Goal: Information Seeking & Learning: Check status

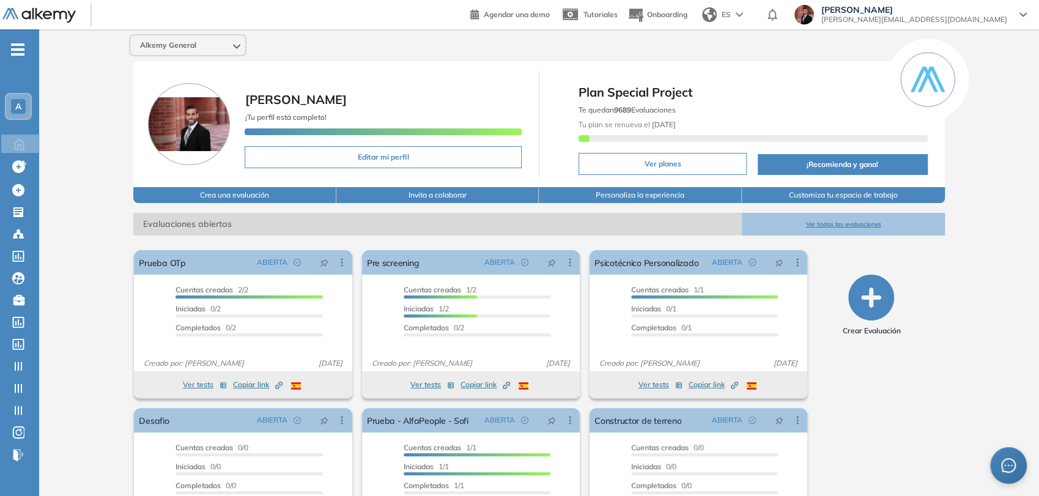
click at [15, 43] on span "-" at bounding box center [17, 48] width 13 height 10
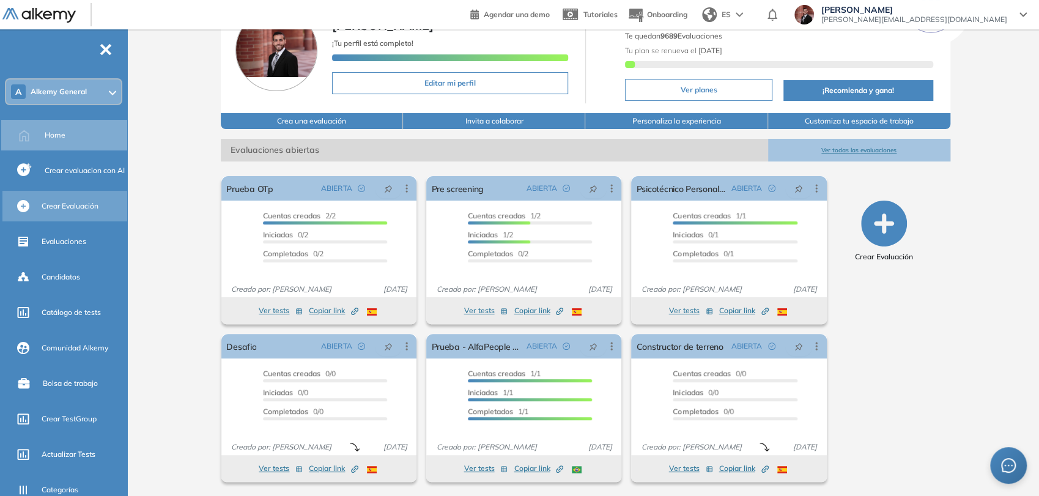
scroll to position [14, 0]
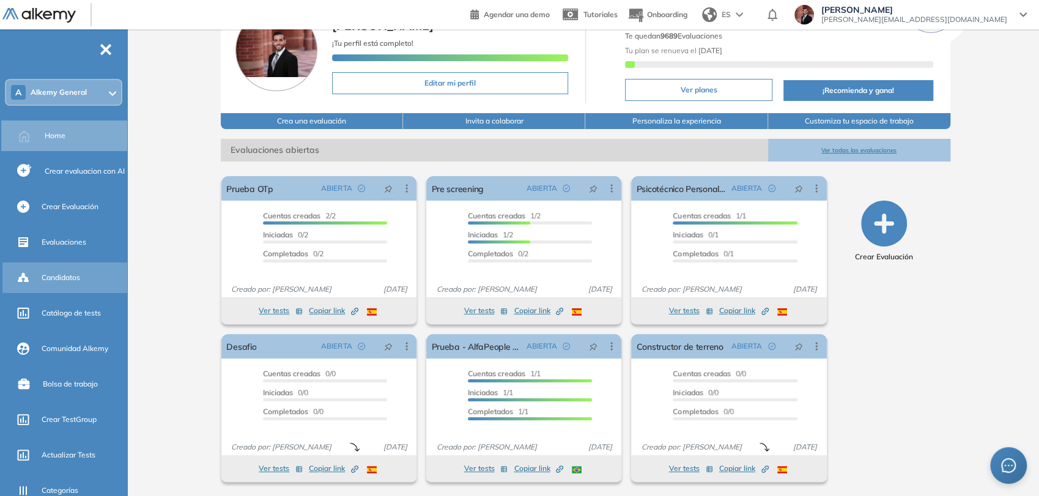
click at [88, 270] on div "Candidatos" at bounding box center [83, 277] width 83 height 21
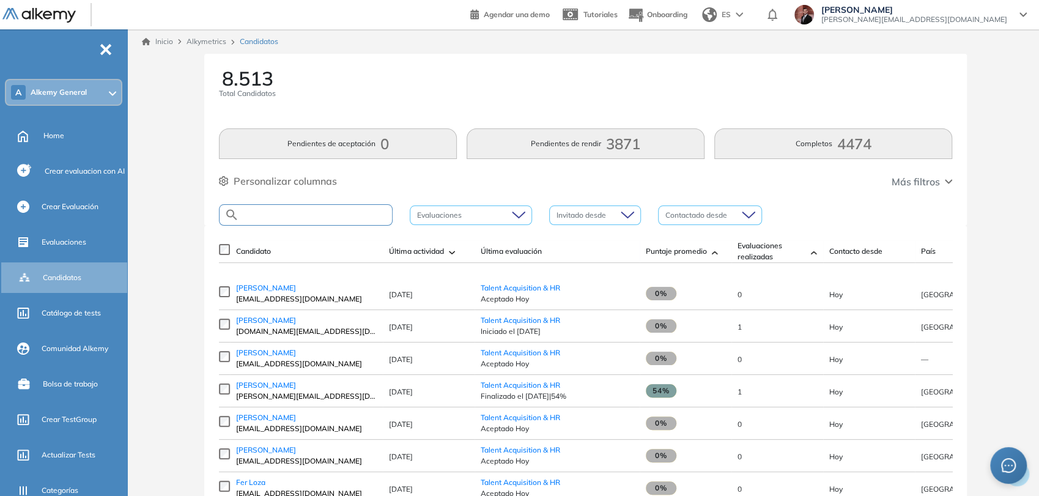
click at [318, 216] on input "text" at bounding box center [315, 214] width 153 height 9
type input "**********"
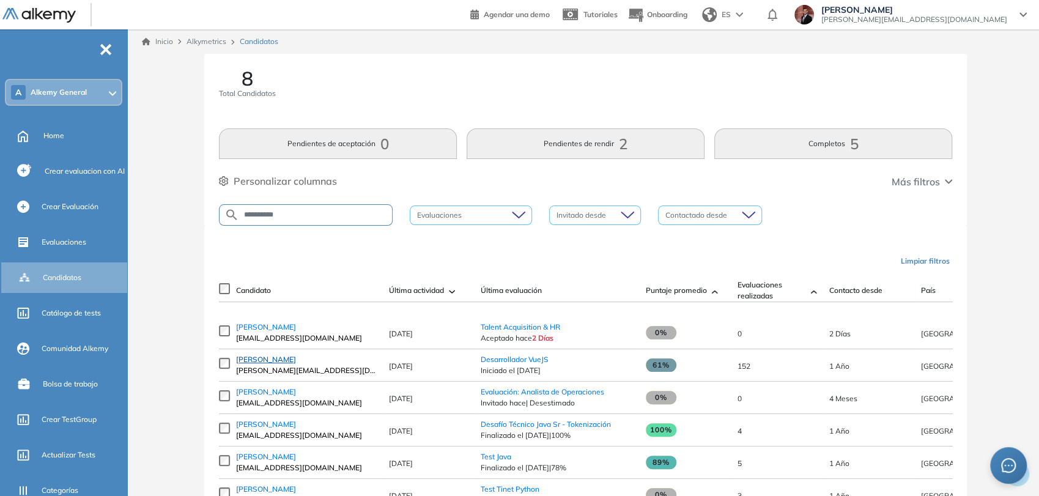
click at [296, 364] on span "[PERSON_NAME]" at bounding box center [266, 359] width 60 height 9
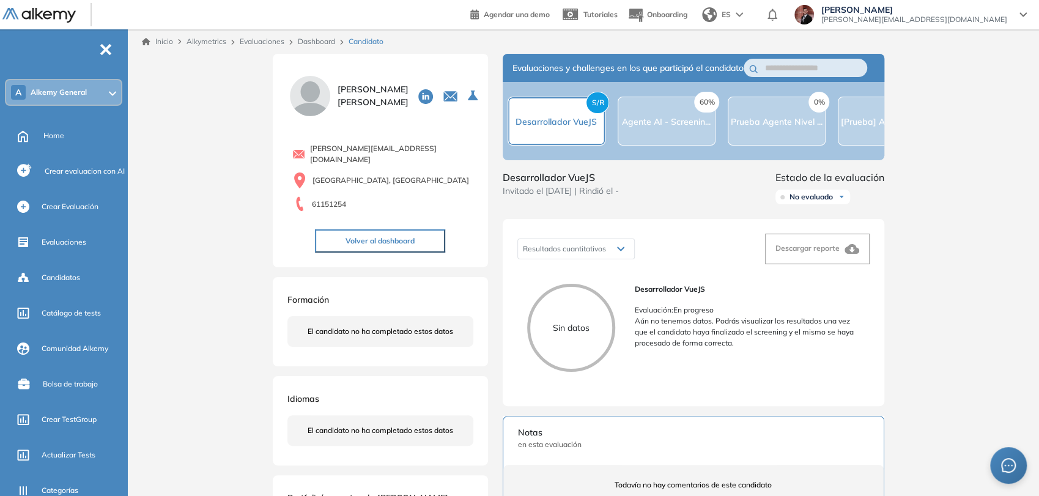
click at [666, 137] on div "60% Agente AI - Screenin..." at bounding box center [666, 121] width 98 height 49
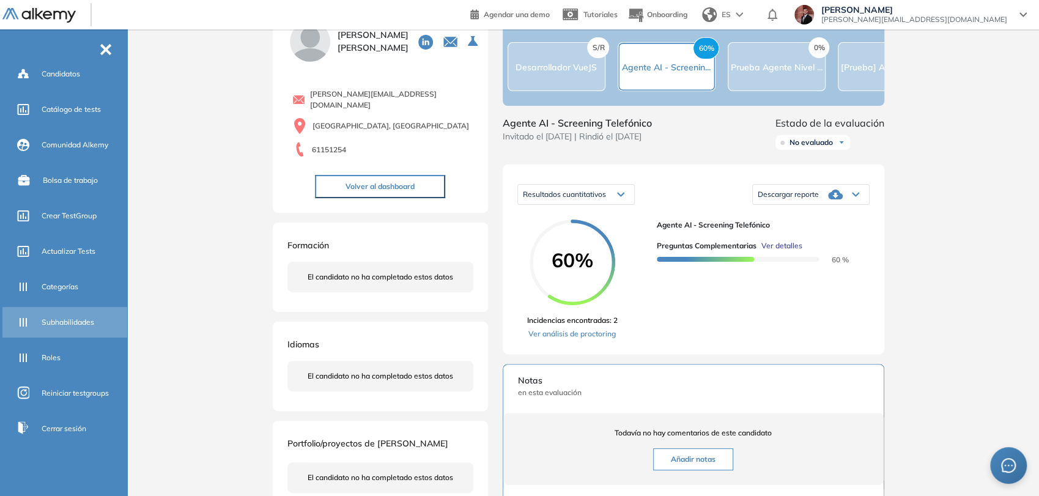
scroll to position [136, 0]
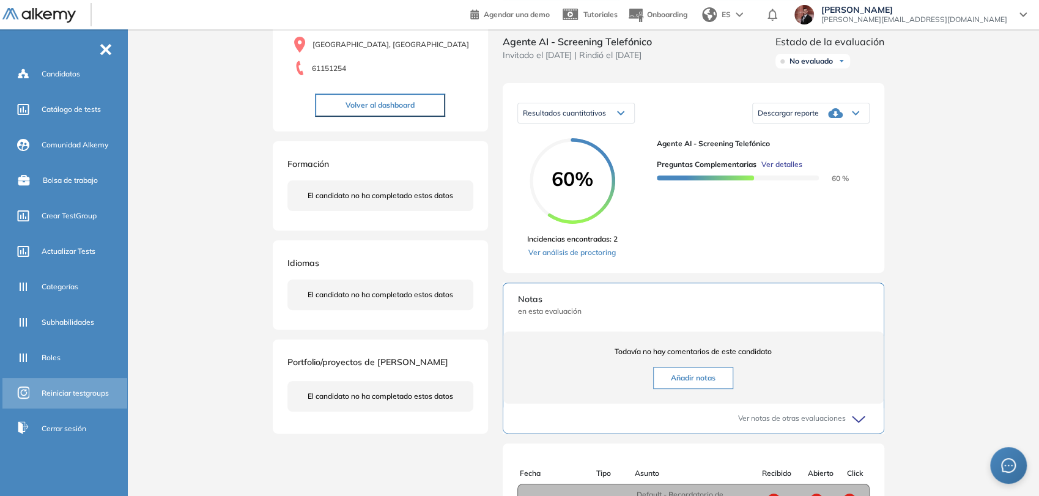
click at [87, 390] on span "Reiniciar testgroups" at bounding box center [75, 393] width 67 height 11
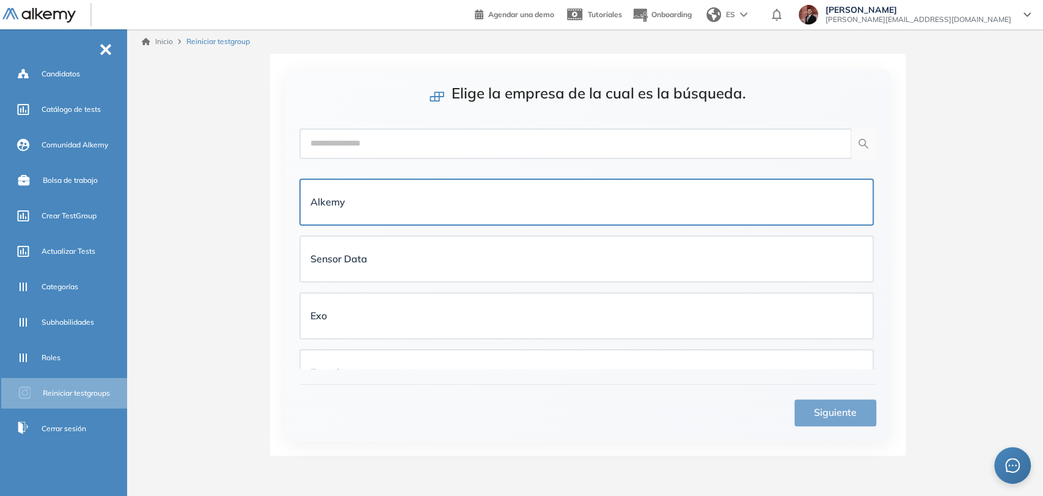
click at [413, 213] on div "Alkemy" at bounding box center [587, 201] width 553 height 25
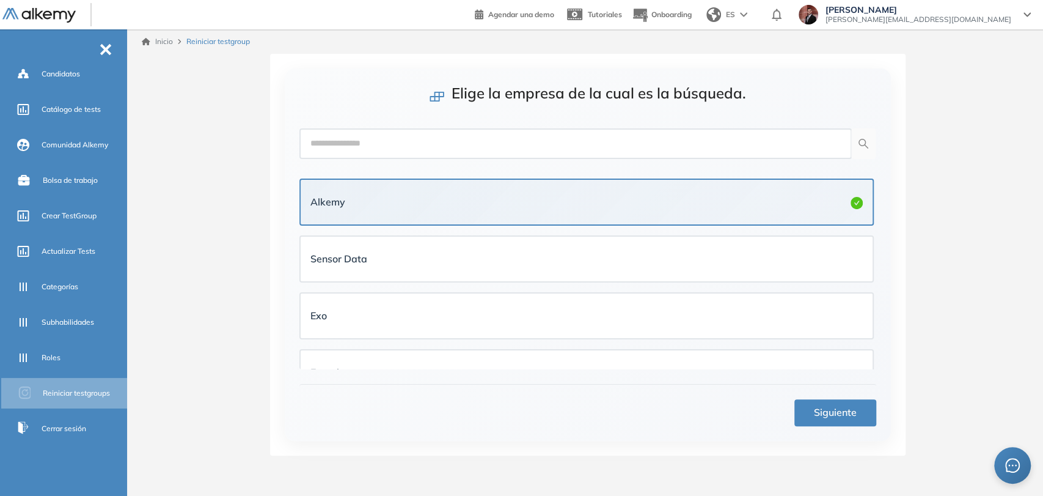
click at [847, 415] on span "Siguiente" at bounding box center [835, 412] width 43 height 15
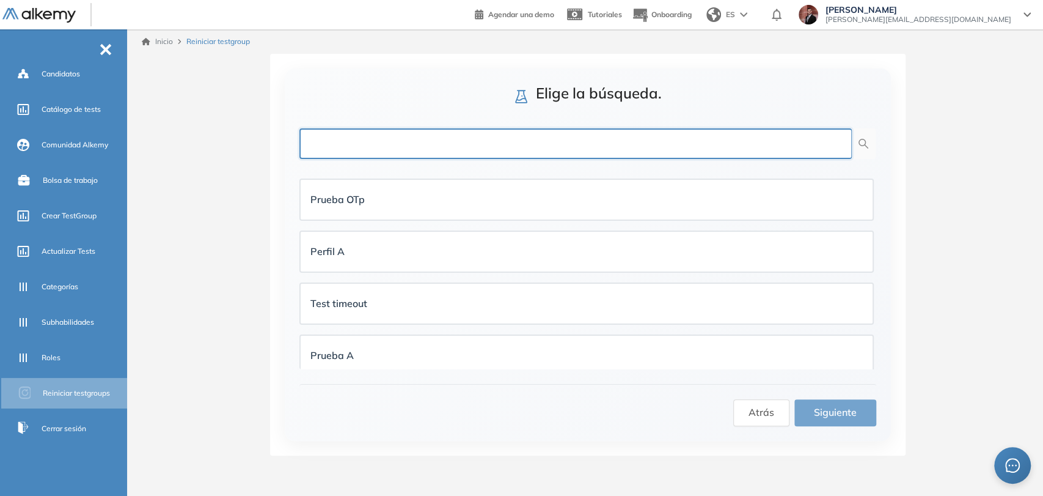
click at [427, 142] on input "text" at bounding box center [576, 143] width 553 height 31
type input "*********"
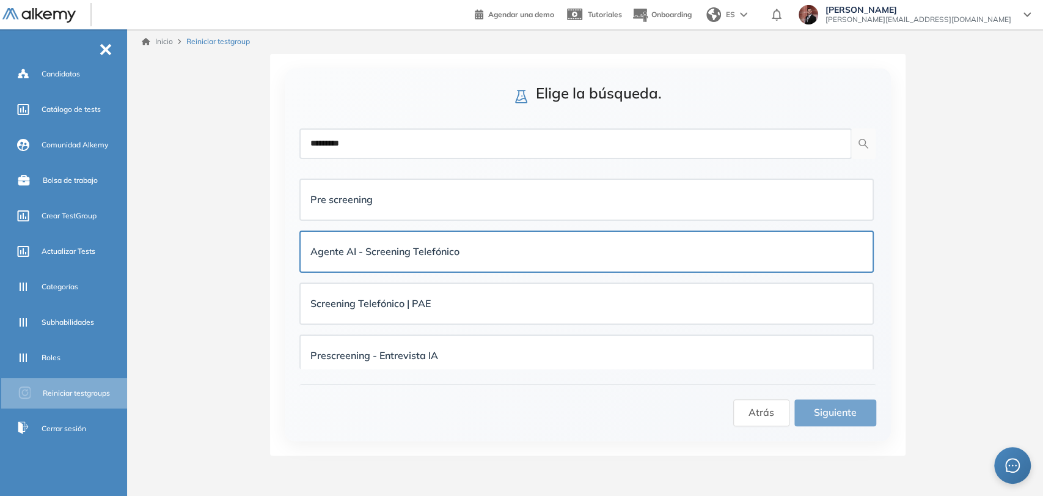
click at [453, 248] on strong "Agente AI - Screening Telefónico" at bounding box center [385, 251] width 149 height 12
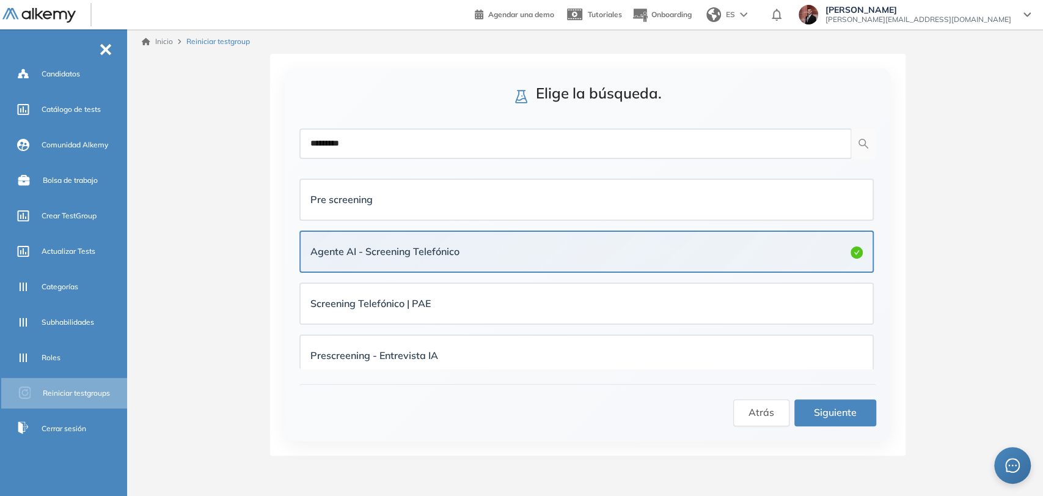
click at [859, 410] on button "Siguiente" at bounding box center [836, 412] width 82 height 27
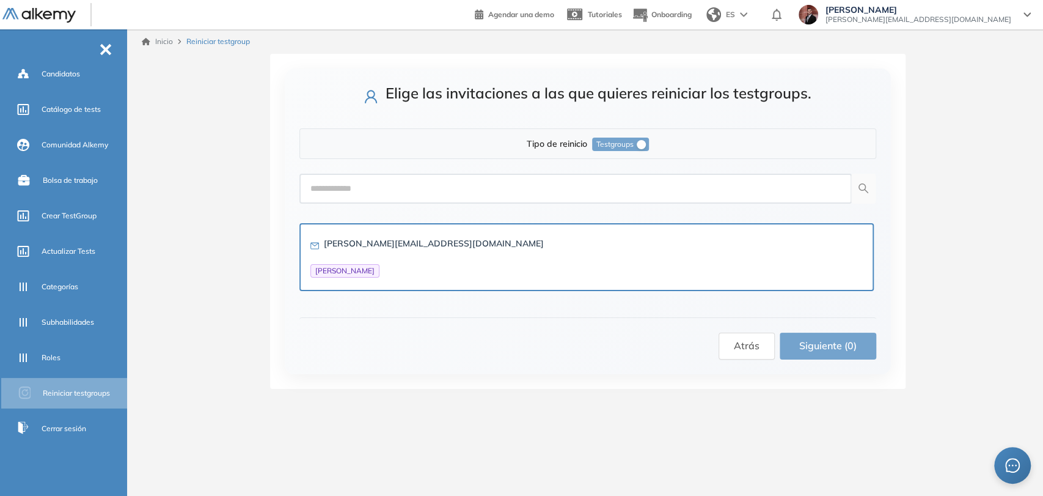
click at [519, 247] on div "juanmanuel+partner@alkemy.org Juan Manuel Ferreyra Maspero" at bounding box center [587, 257] width 553 height 41
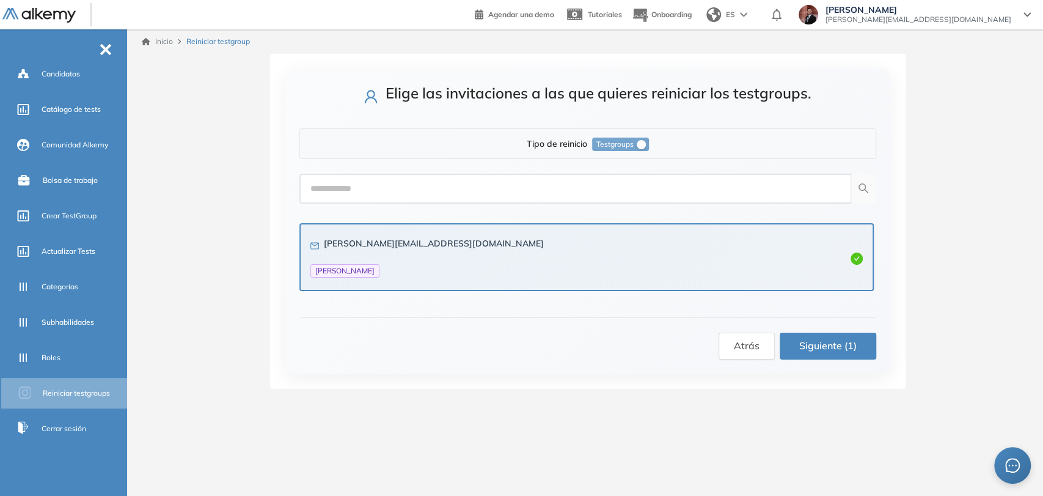
click at [817, 348] on span "Siguiente (1)" at bounding box center [828, 345] width 57 height 15
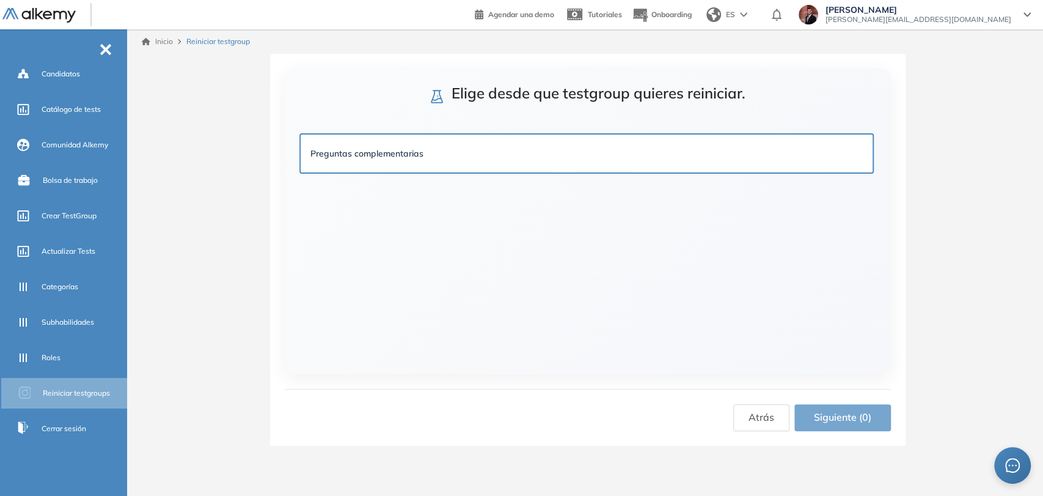
click at [472, 153] on div "Preguntas complementarias" at bounding box center [587, 153] width 553 height 13
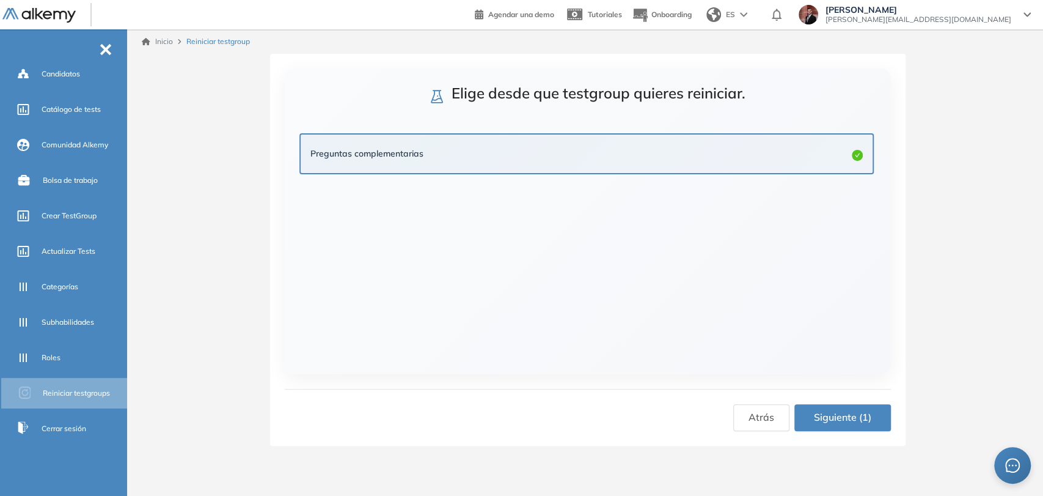
click at [866, 425] on button "Siguiente (1)" at bounding box center [843, 417] width 97 height 27
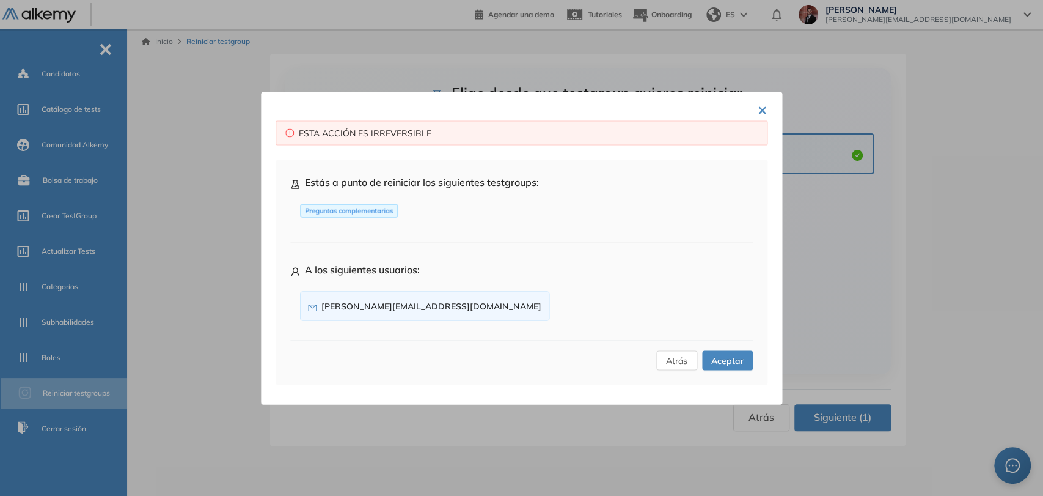
click at [734, 363] on span "Aceptar" at bounding box center [728, 359] width 32 height 13
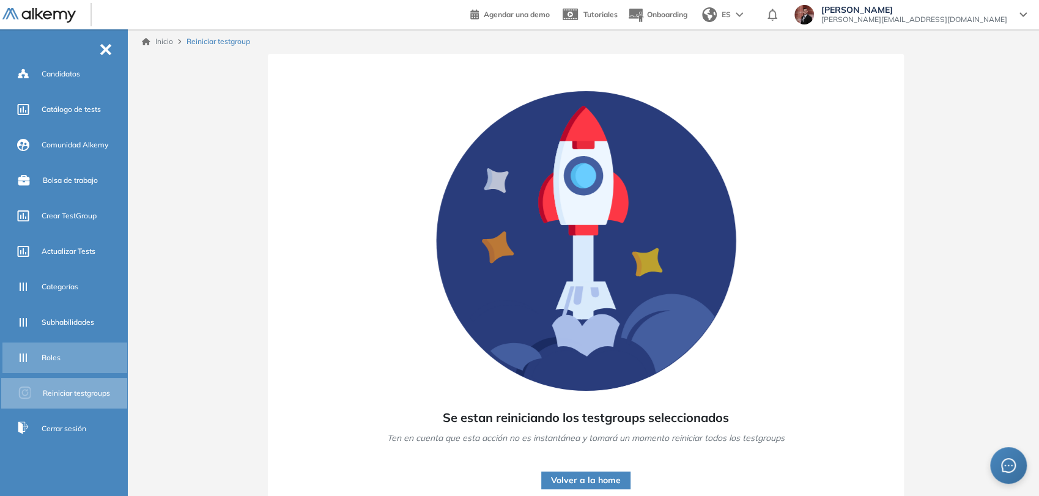
click at [46, 361] on span "Roles" at bounding box center [51, 357] width 19 height 11
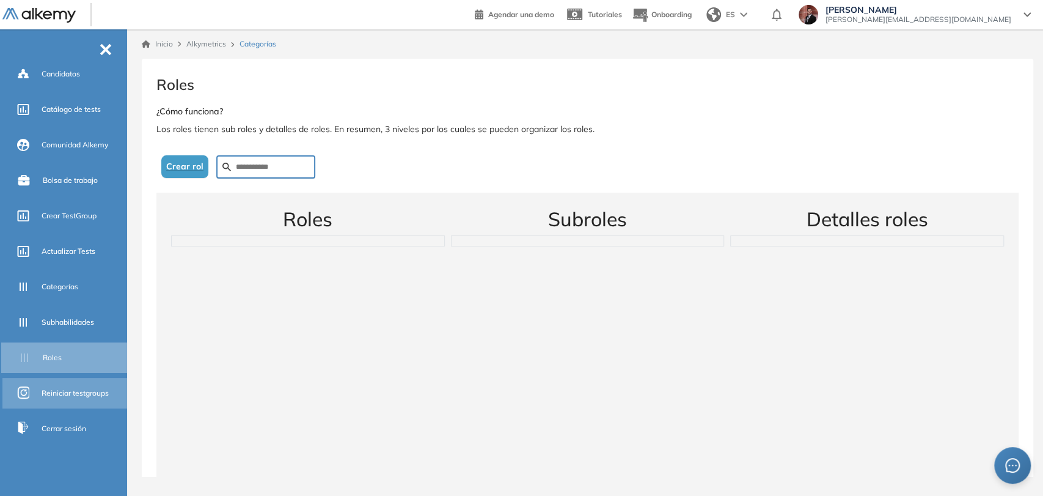
click at [63, 384] on div "Reiniciar testgroups" at bounding box center [83, 393] width 83 height 21
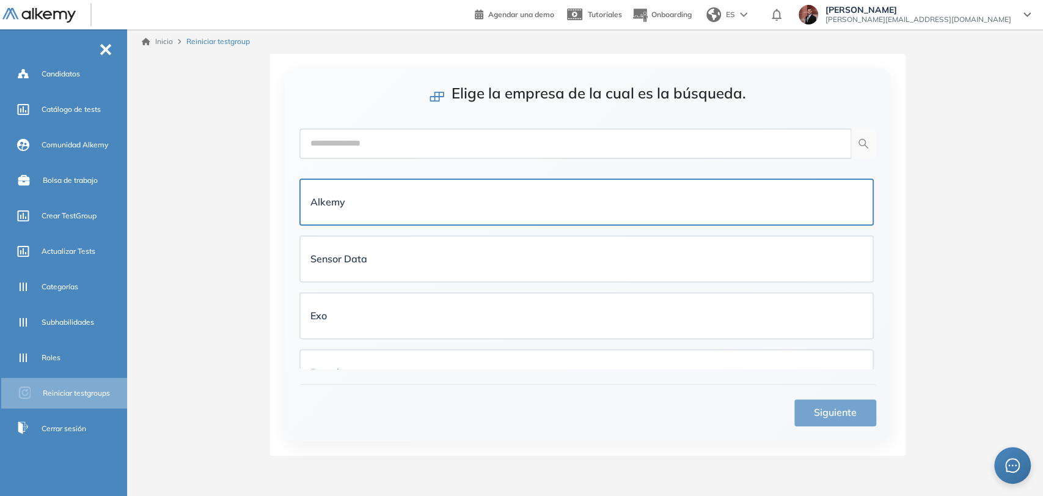
click at [462, 215] on div "Alkemy" at bounding box center [587, 202] width 572 height 45
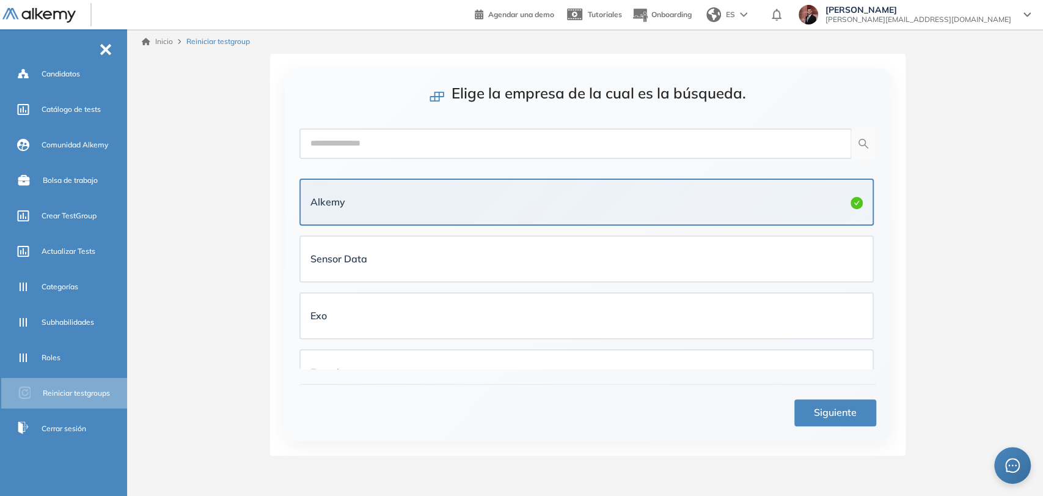
click at [829, 413] on span "Siguiente" at bounding box center [835, 412] width 43 height 15
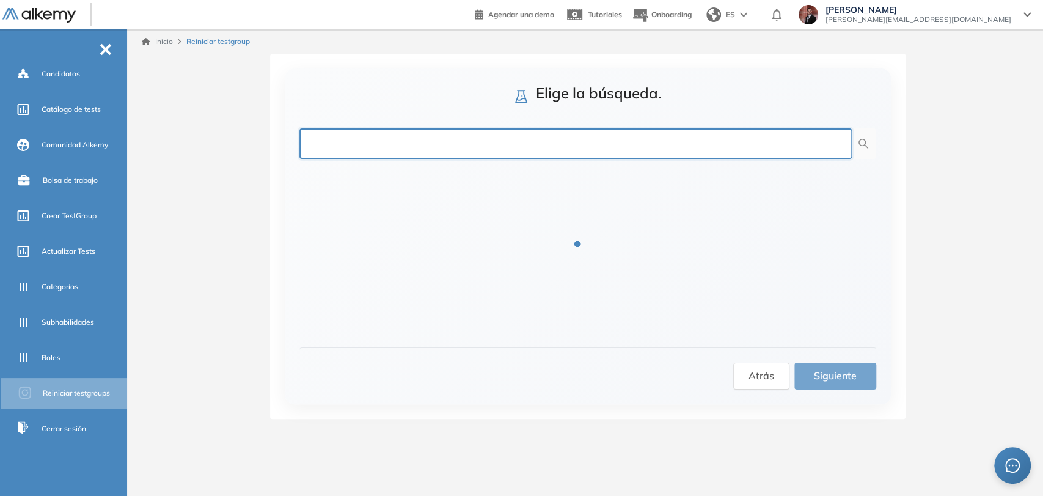
click at [432, 153] on input "text" at bounding box center [576, 143] width 553 height 31
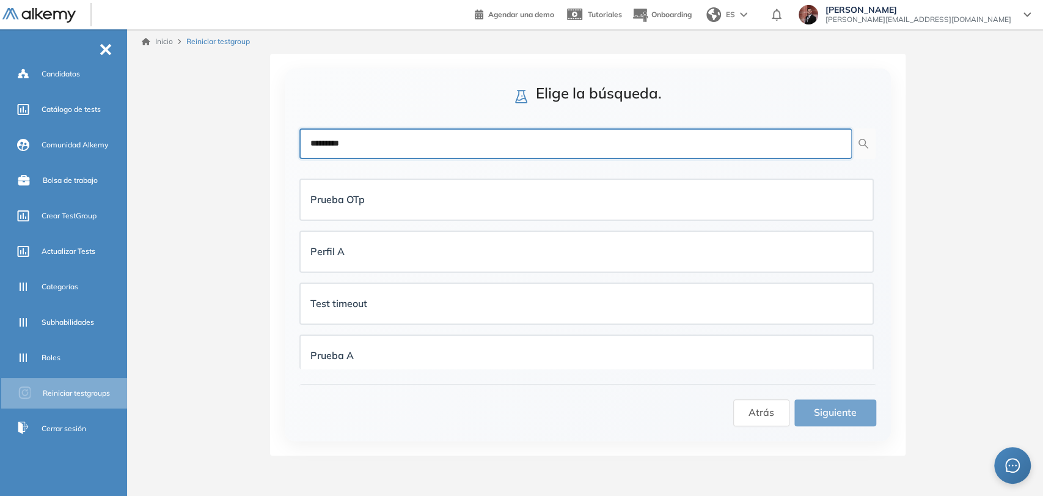
type input "*********"
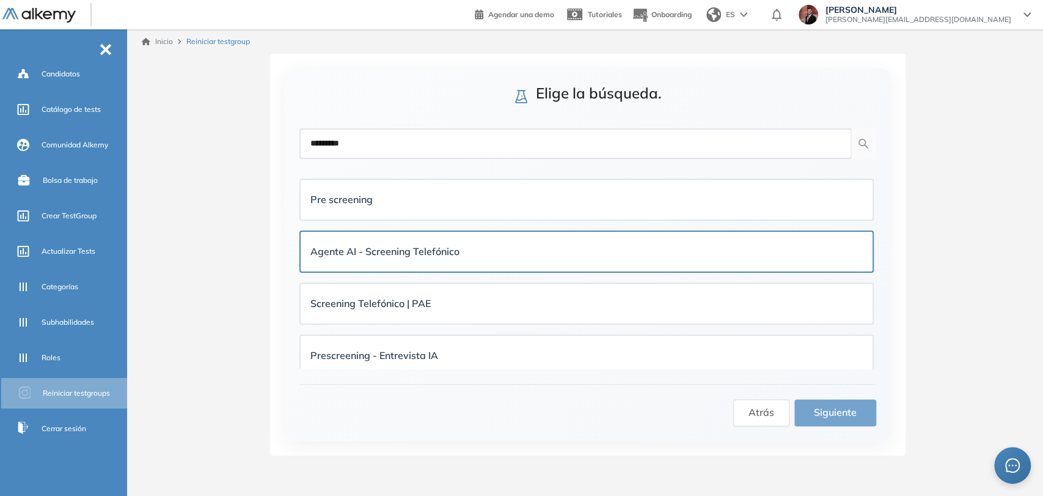
click at [435, 254] on strong "Agente AI - Screening Telefónico" at bounding box center [385, 251] width 149 height 12
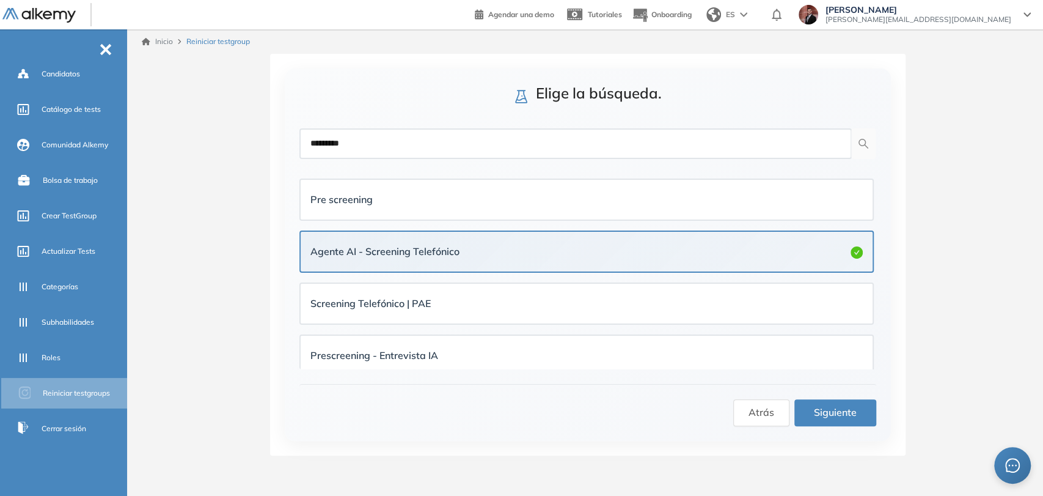
click at [824, 411] on span "Siguiente" at bounding box center [835, 412] width 43 height 15
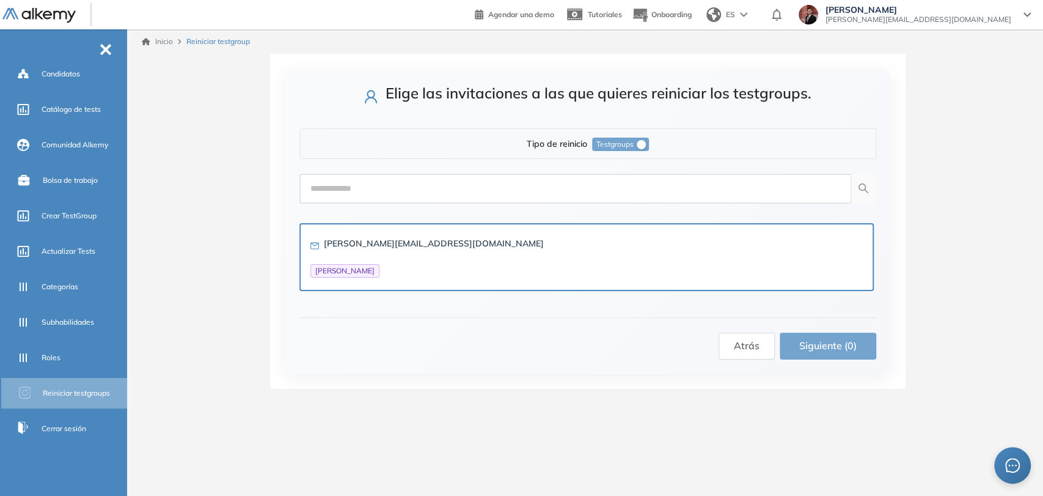
click at [380, 265] on span "[PERSON_NAME]" at bounding box center [345, 270] width 69 height 13
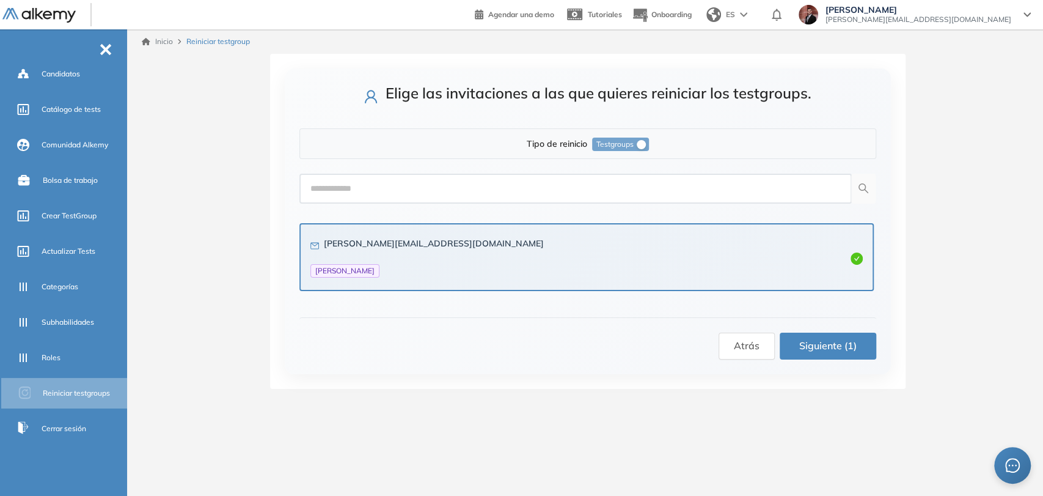
click at [812, 351] on span "Siguiente (1)" at bounding box center [828, 345] width 57 height 15
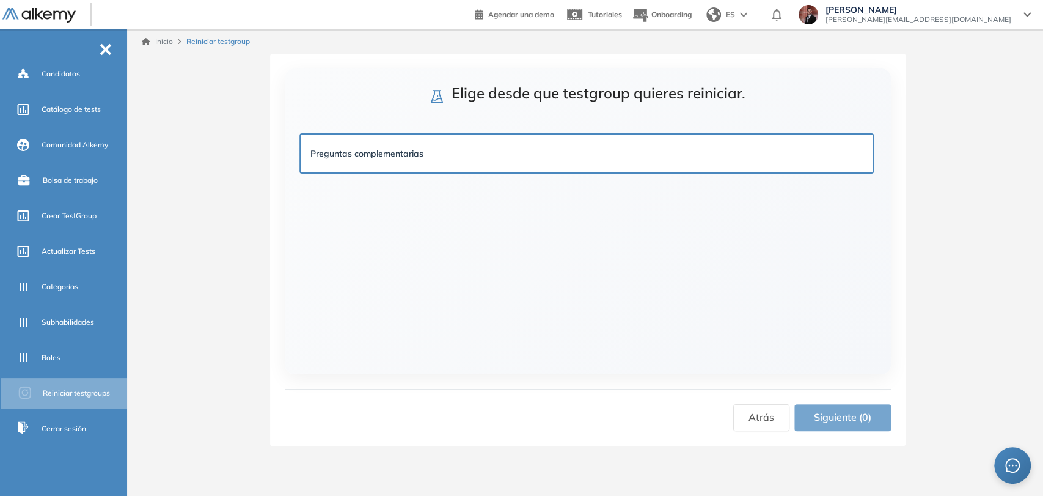
click at [447, 166] on div "Preguntas complementarias" at bounding box center [587, 153] width 572 height 38
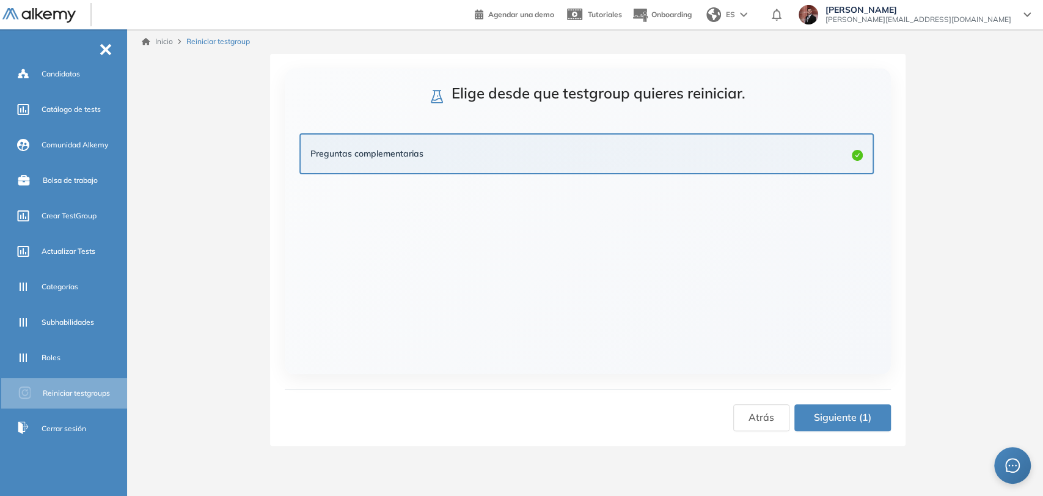
click at [853, 422] on span "Siguiente (1)" at bounding box center [842, 417] width 57 height 15
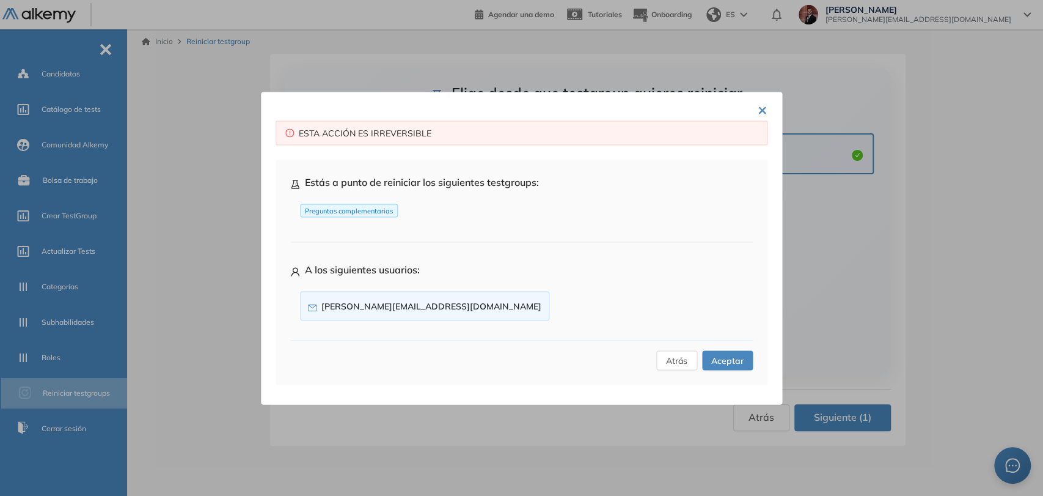
click at [738, 355] on span "Aceptar" at bounding box center [728, 359] width 32 height 13
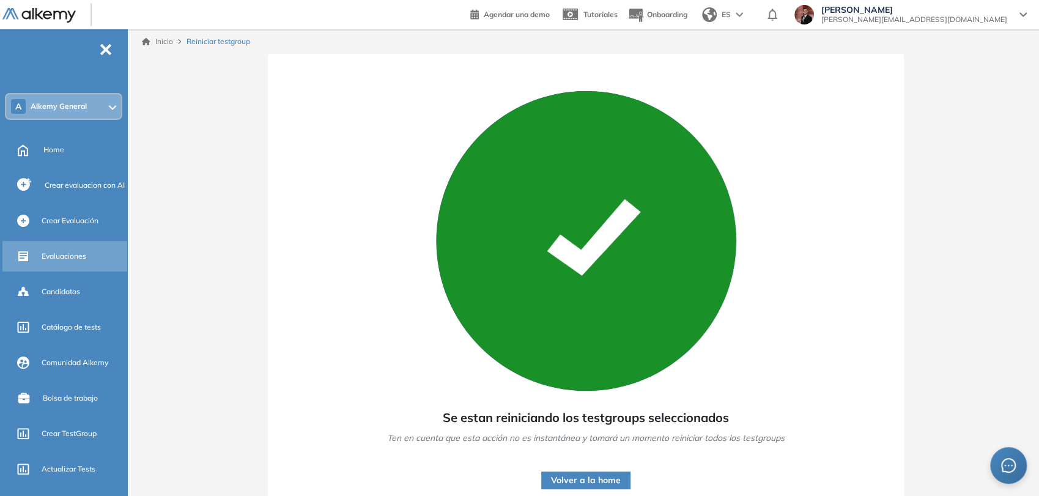
click at [92, 265] on div "Evaluaciones" at bounding box center [83, 256] width 83 height 21
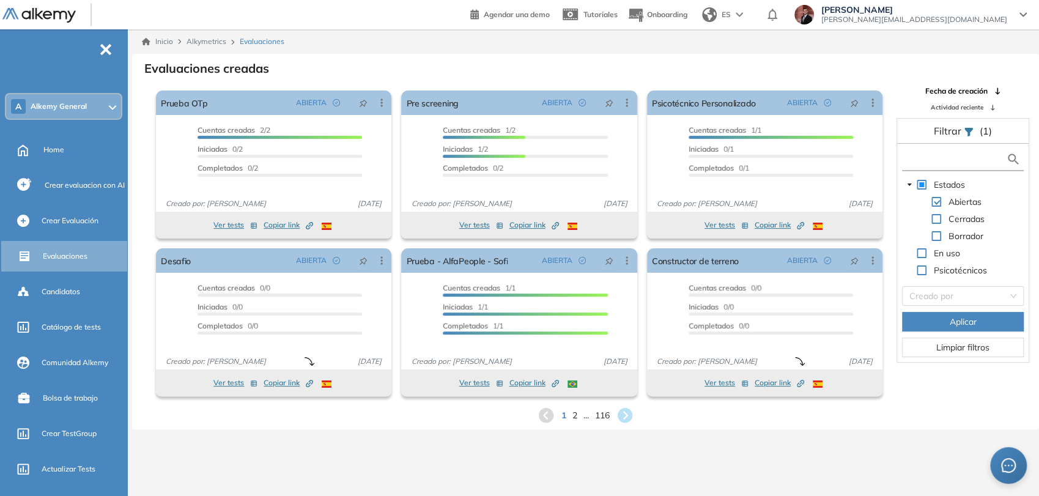
click at [925, 155] on input "text" at bounding box center [955, 159] width 101 height 13
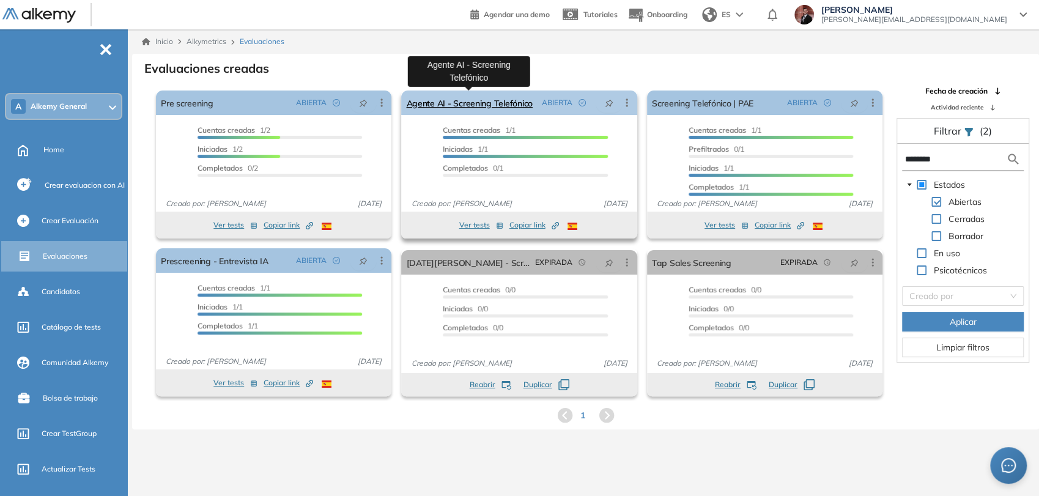
type input "********"
click at [488, 105] on link "Agente AI - Screening Telefónico" at bounding box center [469, 102] width 127 height 24
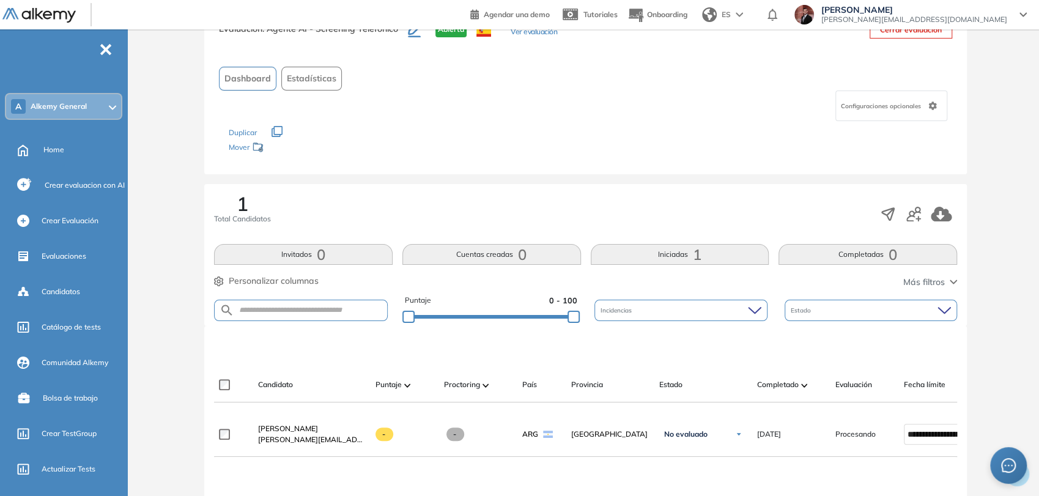
scroll to position [136, 0]
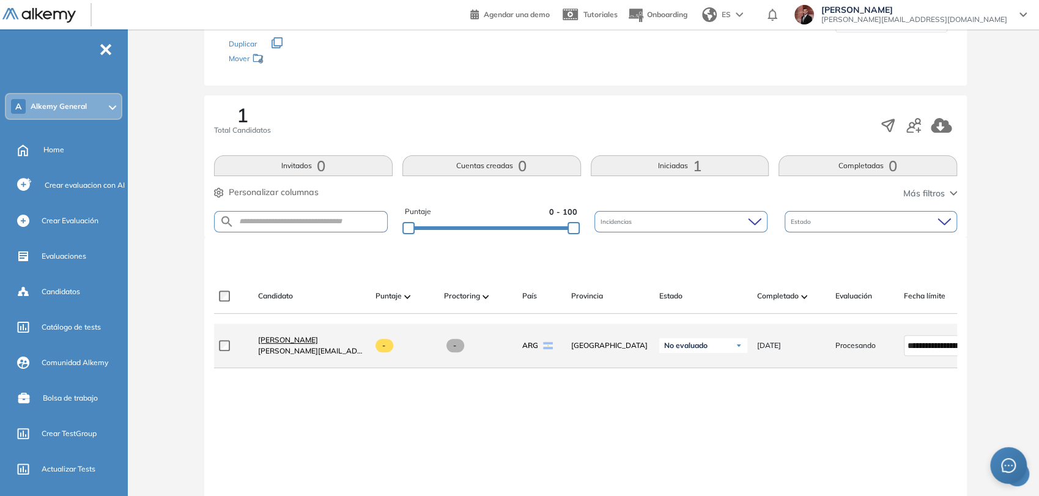
click at [318, 341] on span "[PERSON_NAME]" at bounding box center [288, 339] width 60 height 9
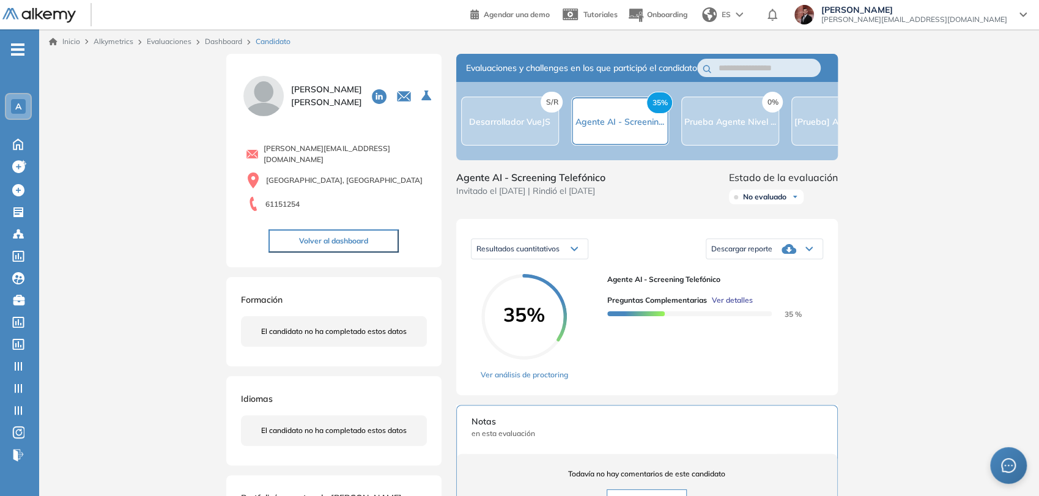
click at [734, 306] on span "Ver detalles" at bounding box center [732, 300] width 41 height 11
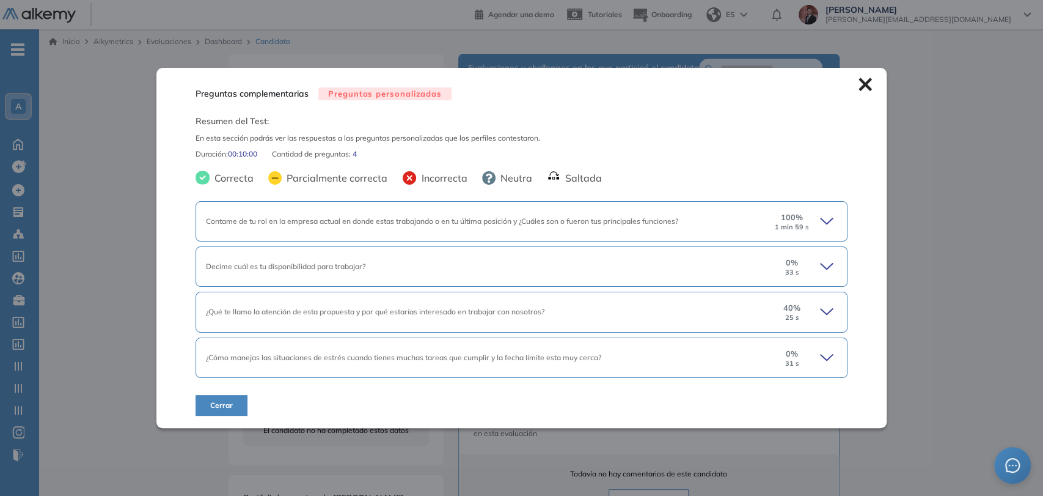
drag, startPoint x: 822, startPoint y: 221, endPoint x: 808, endPoint y: 221, distance: 13.5
click at [822, 221] on icon at bounding box center [828, 221] width 17 height 17
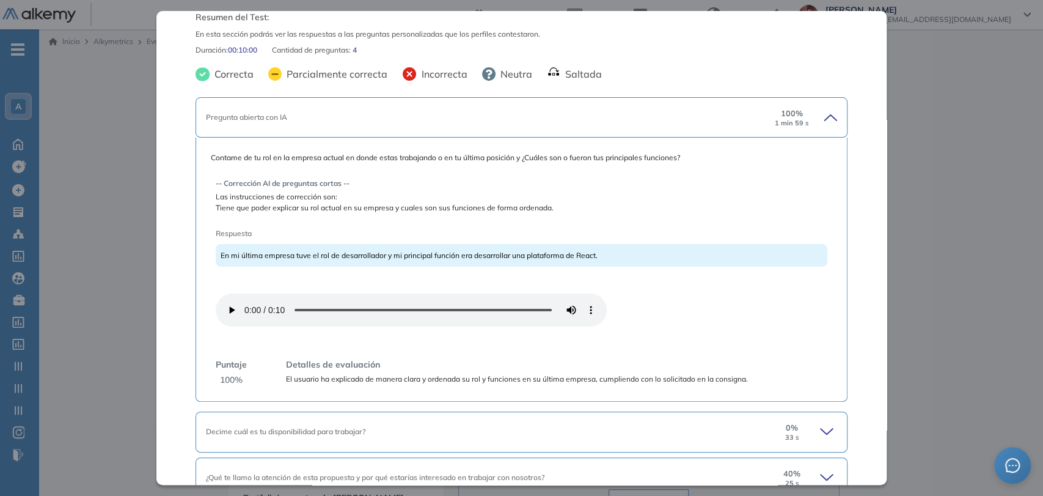
scroll to position [68, 0]
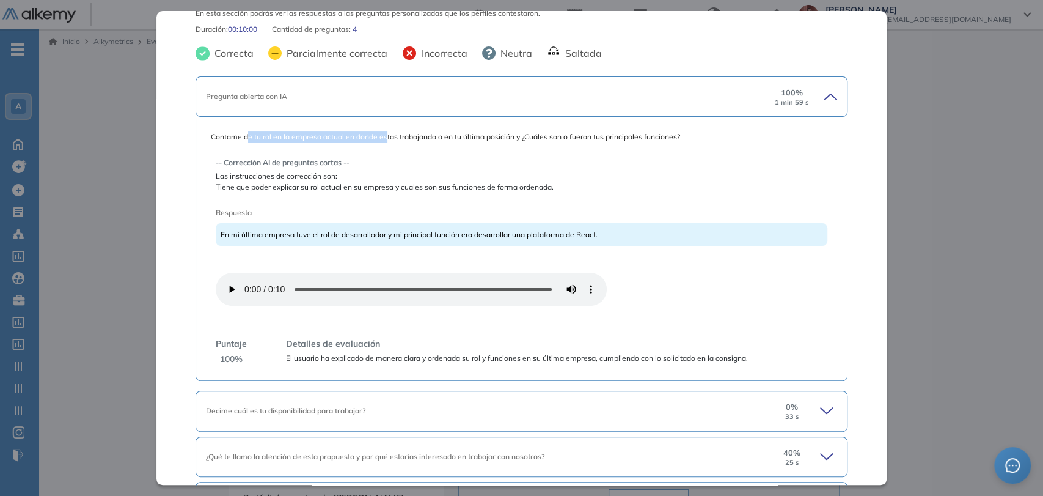
drag, startPoint x: 247, startPoint y: 141, endPoint x: 386, endPoint y: 138, distance: 139.4
click at [386, 138] on span "Contame de tu rol en la empresa actual en donde estas trabajando o en tu última…" at bounding box center [522, 136] width 622 height 11
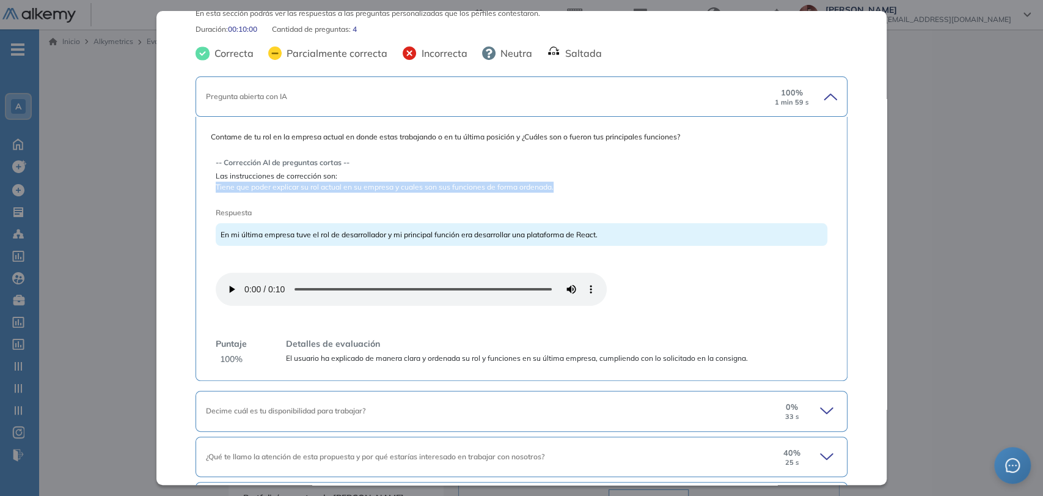
drag, startPoint x: 216, startPoint y: 186, endPoint x: 567, endPoint y: 189, distance: 350.3
click at [567, 189] on span "Tiene que poder explicar su rol actual en su empresa y cuales son sus funciones…" at bounding box center [522, 187] width 612 height 11
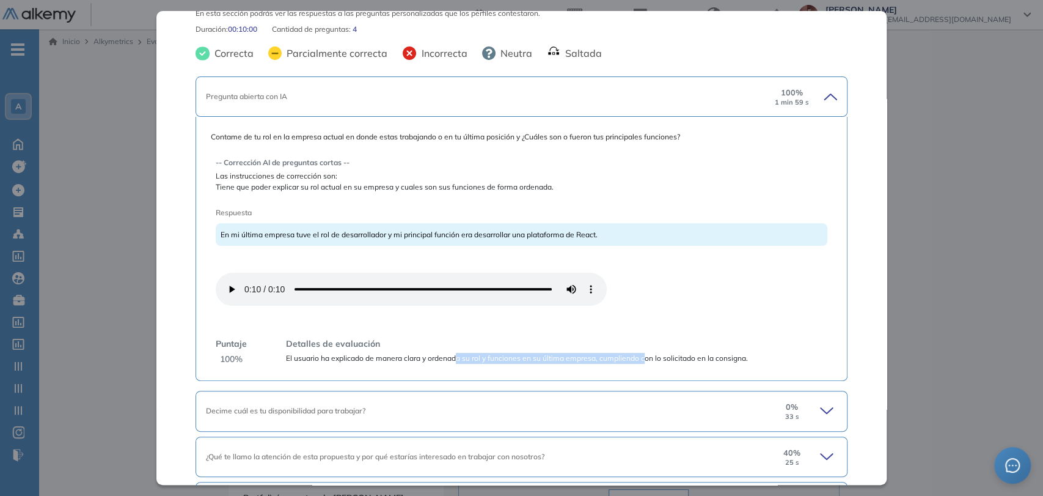
drag, startPoint x: 455, startPoint y: 355, endPoint x: 645, endPoint y: 355, distance: 189.5
click at [645, 355] on span "El usuario ha explicado de manera clara y ordenada su rol y funciones en su últ…" at bounding box center [517, 358] width 462 height 11
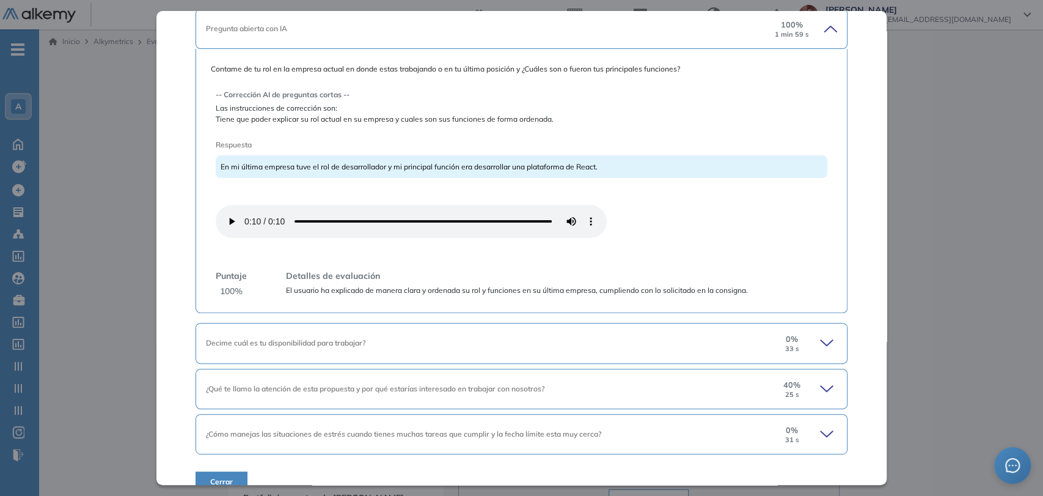
click at [373, 345] on div "Decime cuál es tu disponibilidad para trabajar?" at bounding box center [490, 342] width 568 height 11
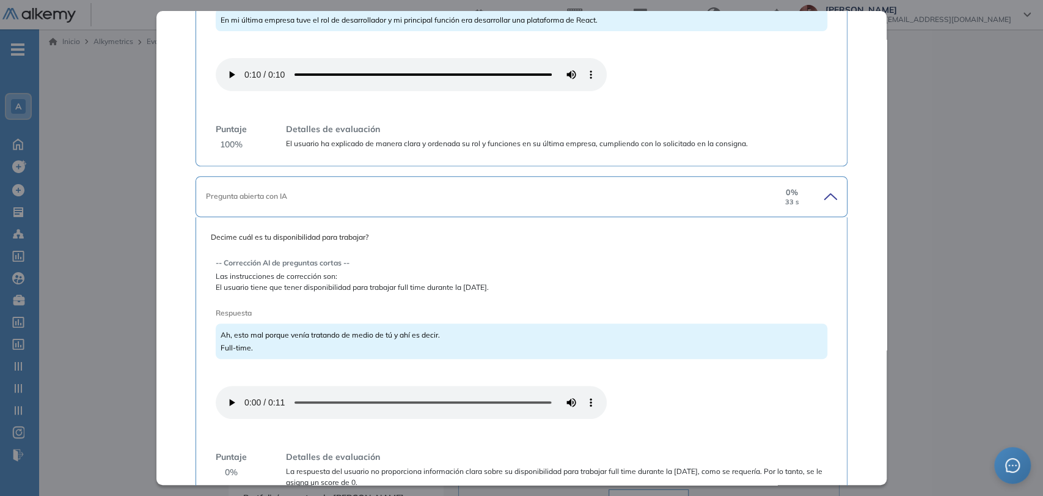
scroll to position [339, 0]
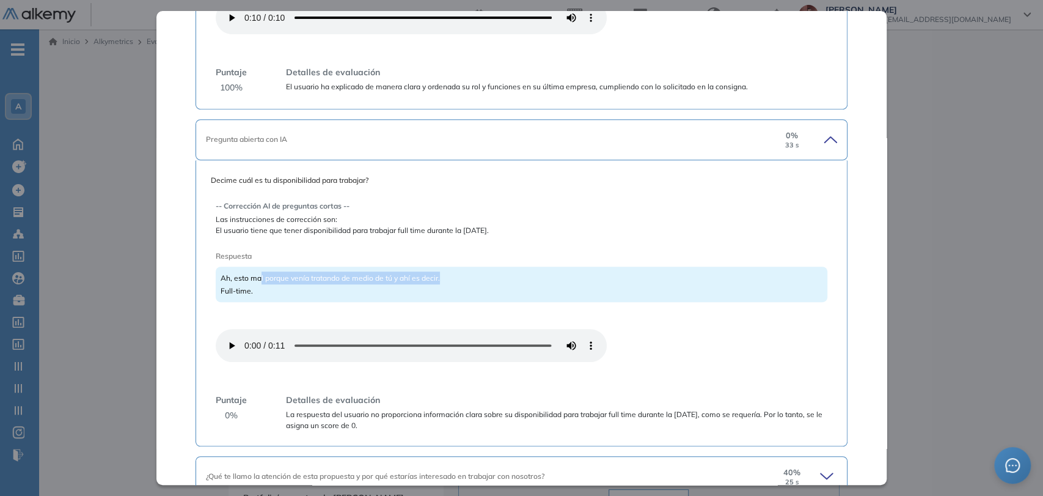
drag, startPoint x: 259, startPoint y: 276, endPoint x: 441, endPoint y: 278, distance: 182.2
click at [441, 278] on div "Ah, esto mal porque venía tratando de medio de tú y ahí es decir. Full-time." at bounding box center [522, 284] width 612 height 35
click at [434, 276] on span "Ah, esto mal porque venía tratando de medio de tú y ahí es decir. Full-time." at bounding box center [330, 284] width 219 height 22
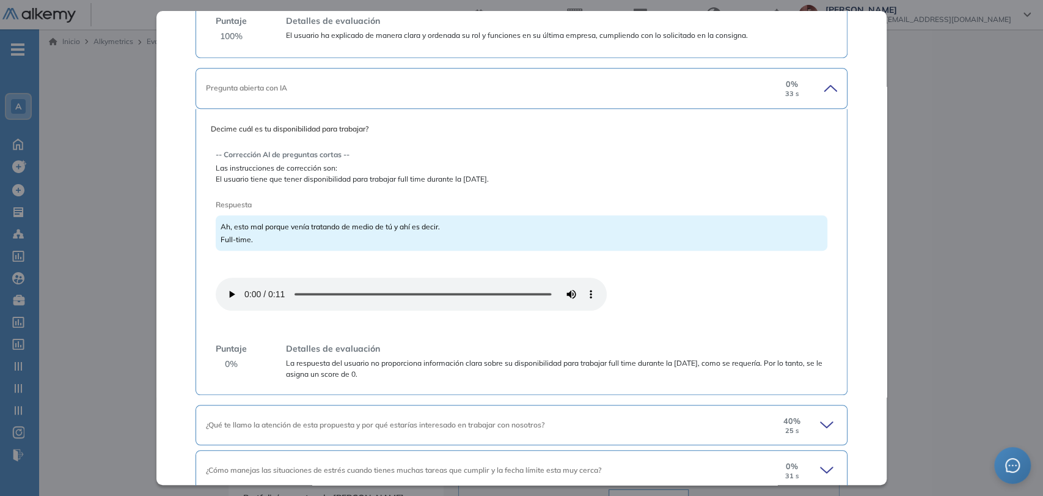
scroll to position [446, 0]
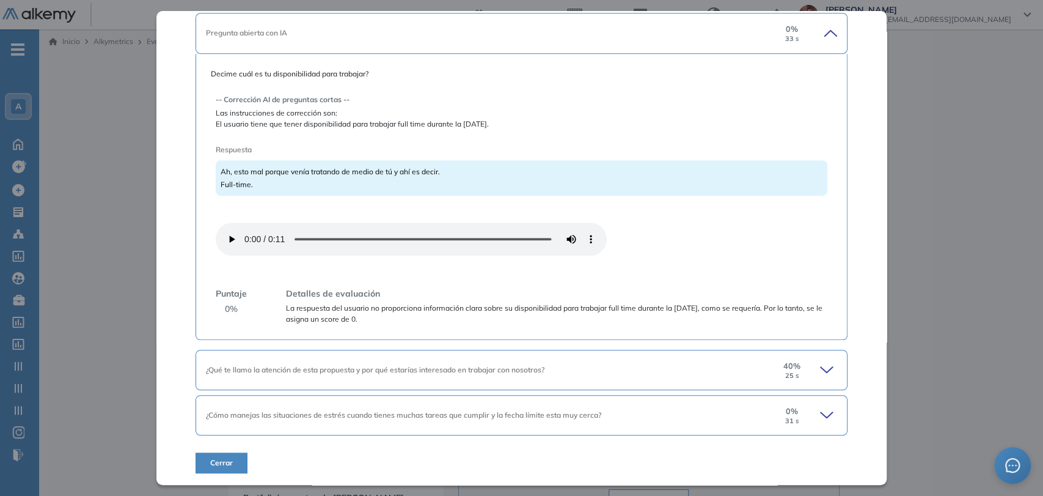
click at [303, 378] on div "¿Qué te llamo la atención de esta propuesta y por qué estarías interesado en tr…" at bounding box center [522, 370] width 652 height 40
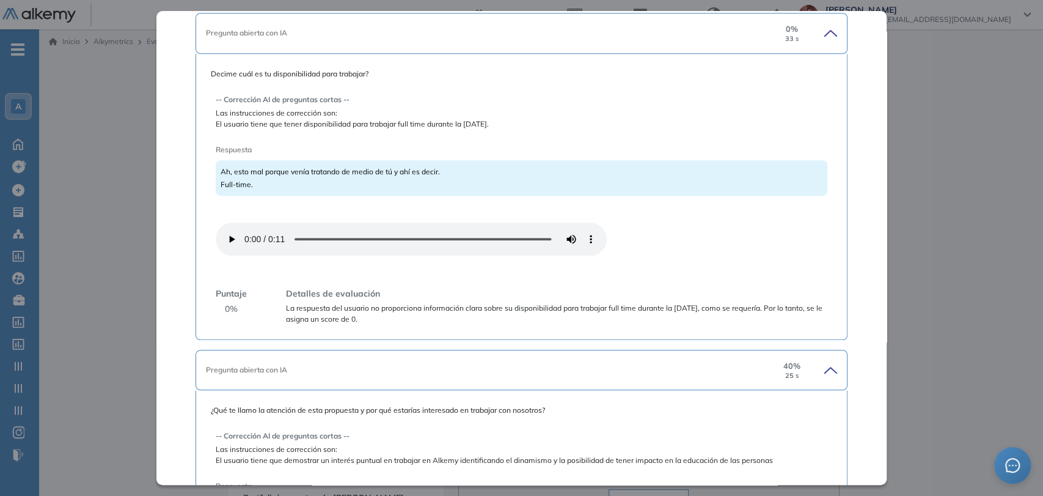
scroll to position [718, 0]
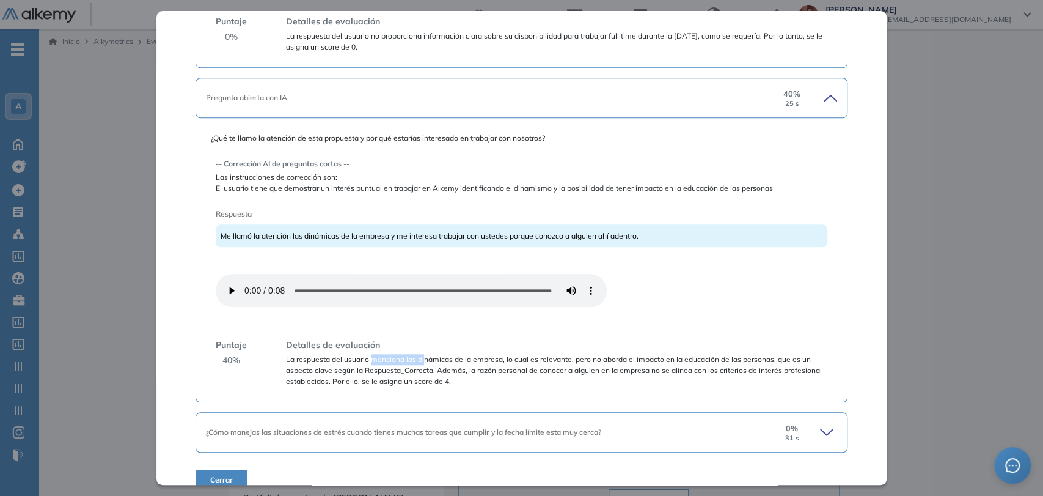
drag, startPoint x: 370, startPoint y: 359, endPoint x: 457, endPoint y: 354, distance: 87.0
click at [457, 354] on span "La respuesta del usuario menciona las dinámicas de la empresa, lo cual es relev…" at bounding box center [557, 370] width 542 height 33
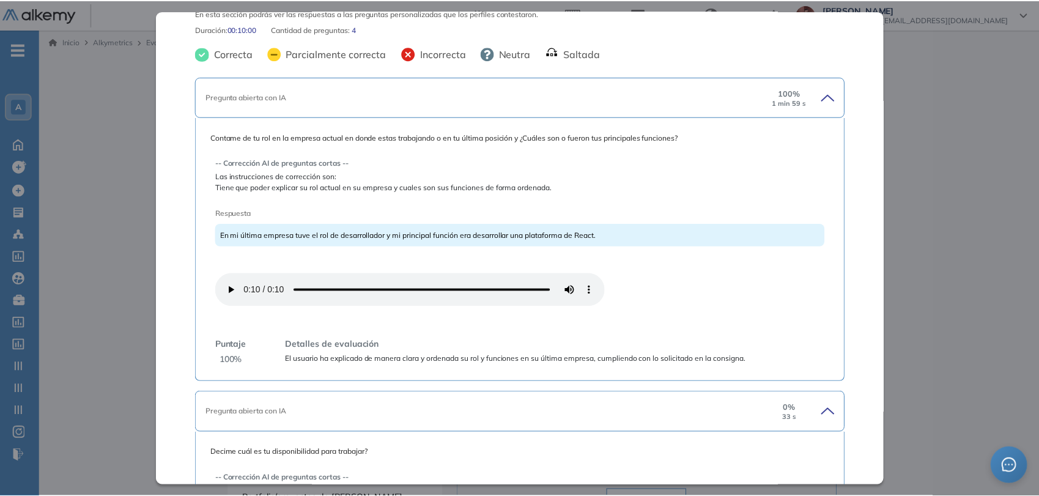
scroll to position [0, 0]
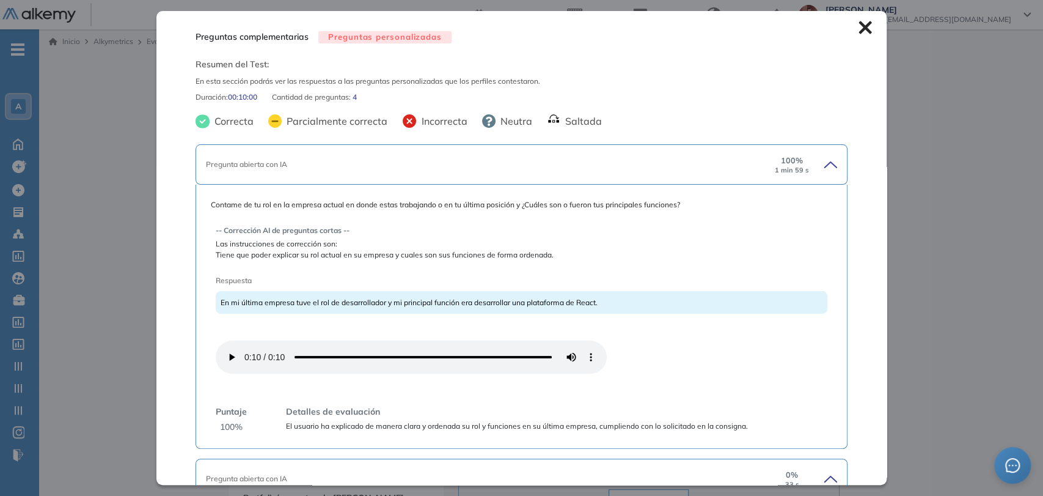
click at [862, 29] on icon at bounding box center [865, 27] width 13 height 13
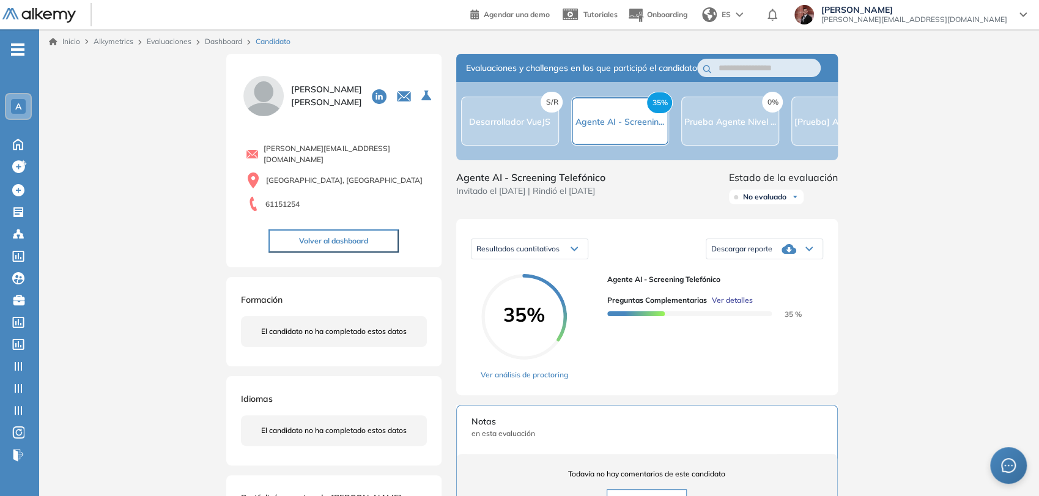
click at [373, 238] on button "Volver al dashboard" at bounding box center [333, 240] width 130 height 23
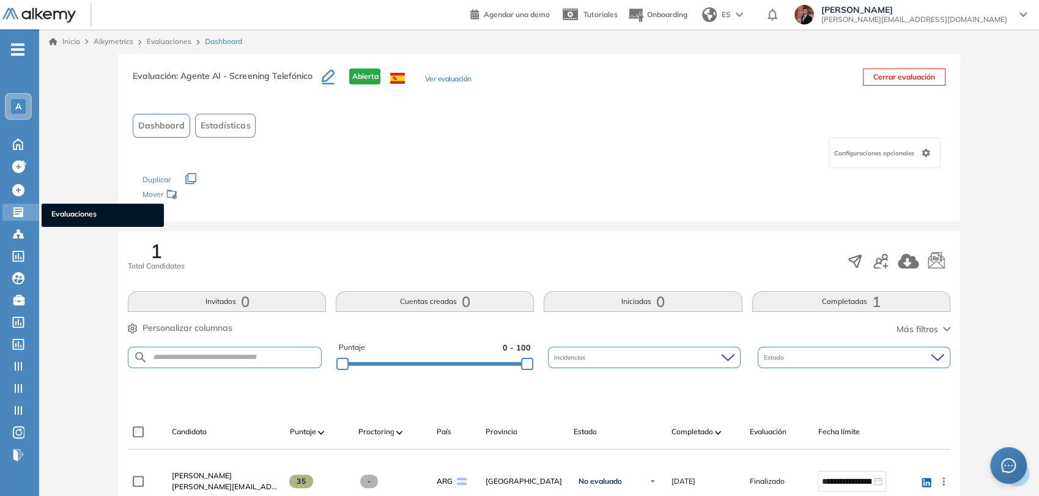
click at [21, 207] on icon at bounding box center [18, 212] width 10 height 10
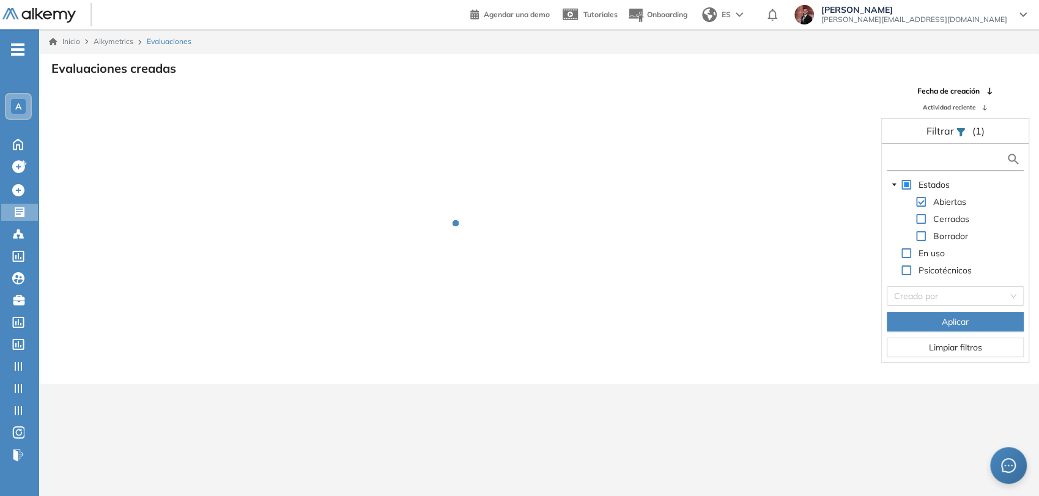
click at [903, 164] on input "text" at bounding box center [947, 159] width 117 height 13
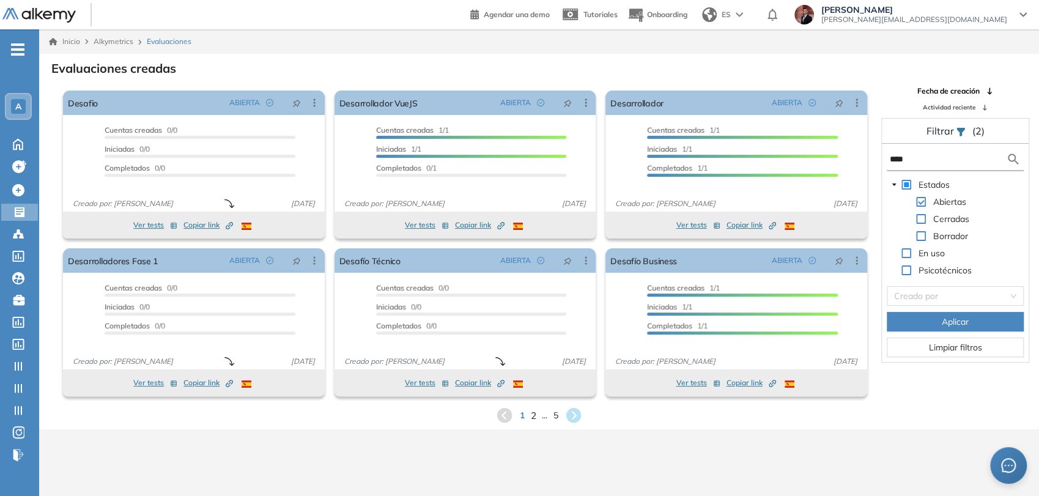
type input "****"
click at [531, 415] on span "2" at bounding box center [534, 415] width 6 height 14
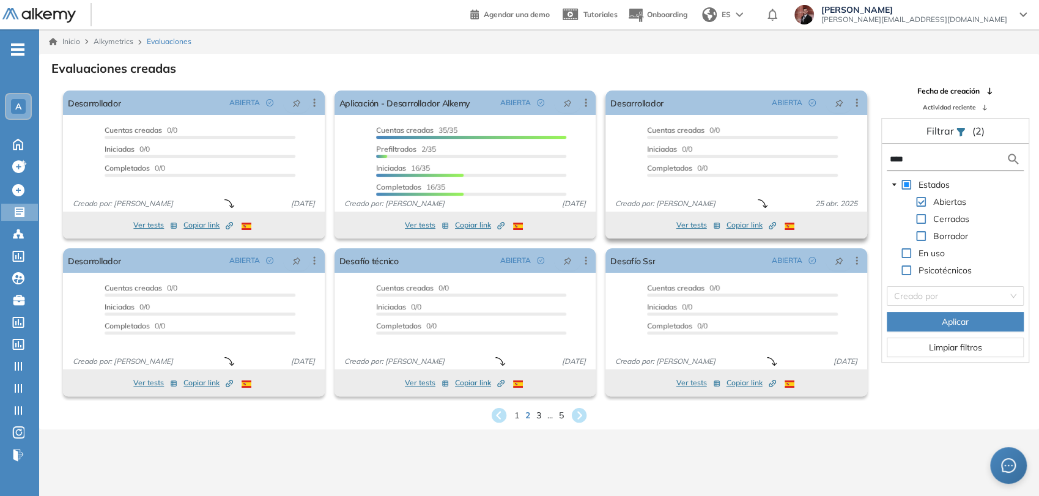
drag, startPoint x: 957, startPoint y: 162, endPoint x: 721, endPoint y: 134, distance: 237.6
click at [722, 134] on div "El proctoring será activado ¡Importante!: Los usuarios que ya realizaron la eva…" at bounding box center [539, 243] width 998 height 315
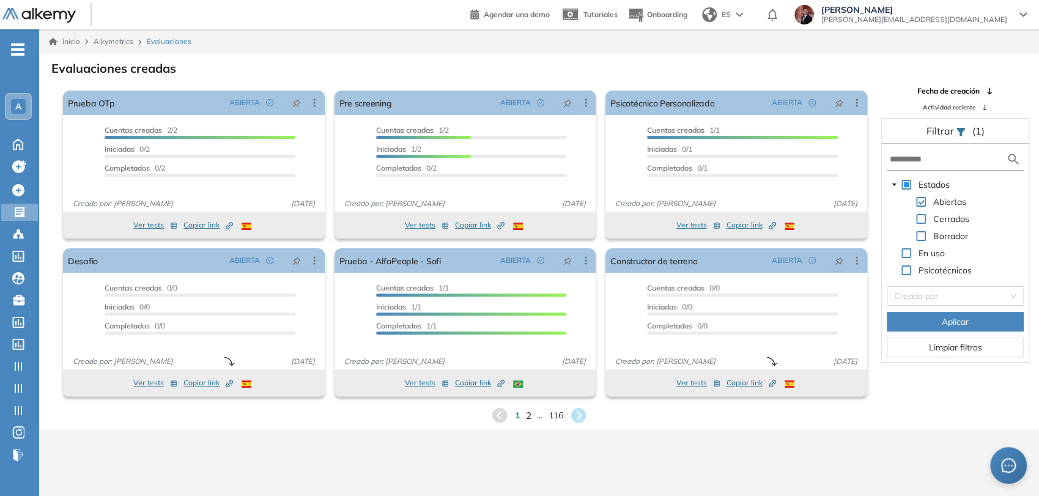
click at [526, 413] on span "2" at bounding box center [529, 415] width 6 height 14
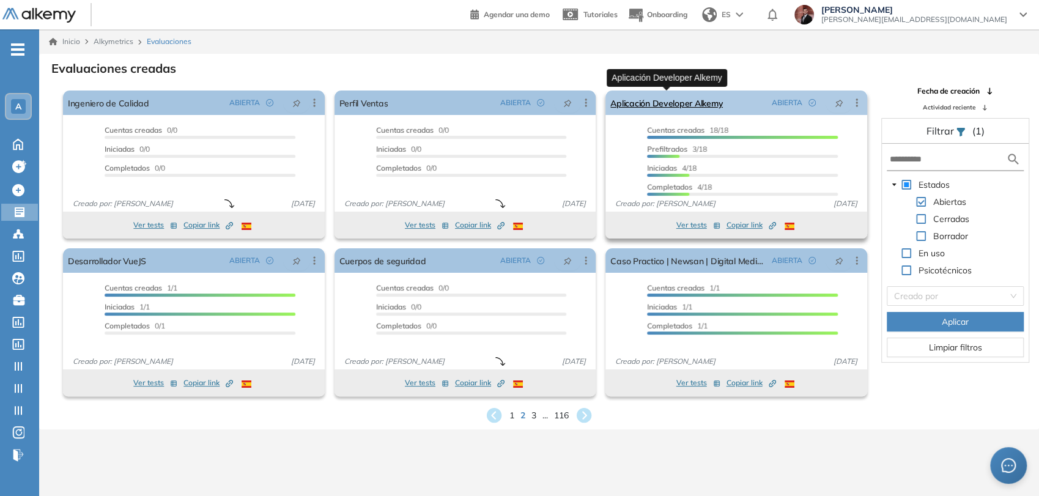
click at [675, 102] on link "Aplicación Developer Alkemy" at bounding box center [666, 102] width 112 height 24
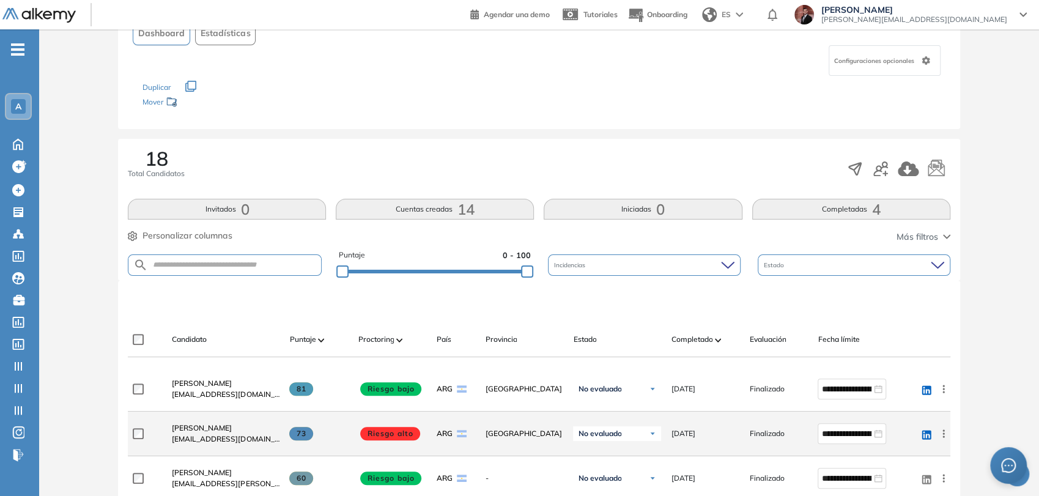
scroll to position [204, 0]
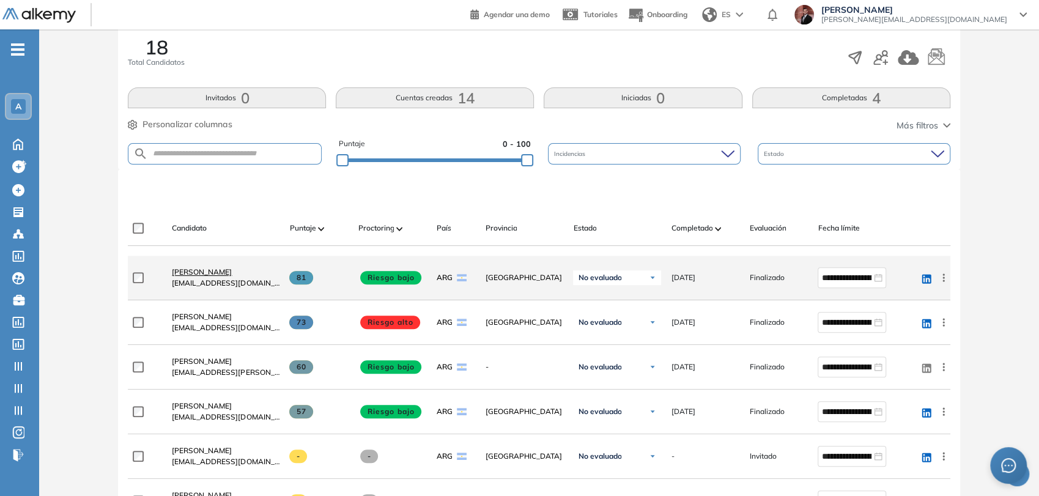
click at [198, 271] on span "[PERSON_NAME]" at bounding box center [202, 271] width 60 height 9
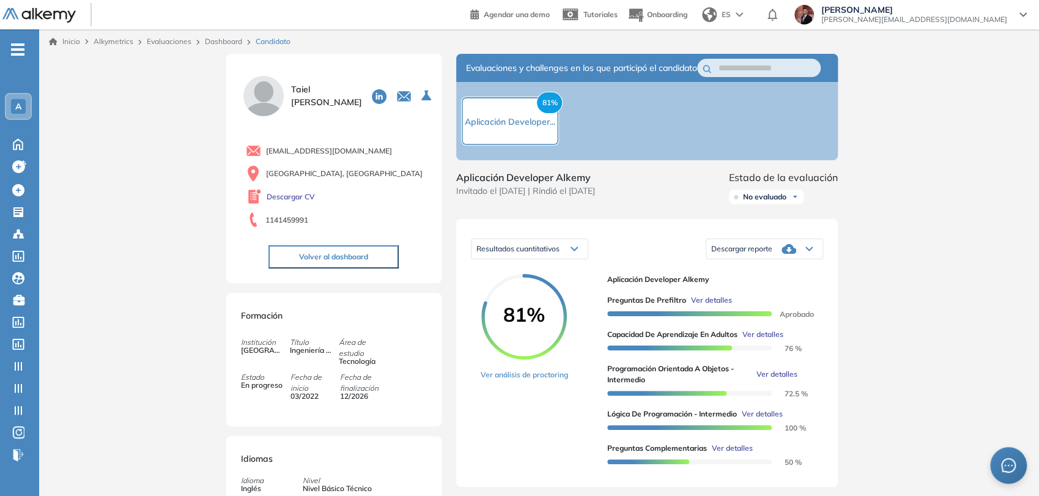
scroll to position [136, 0]
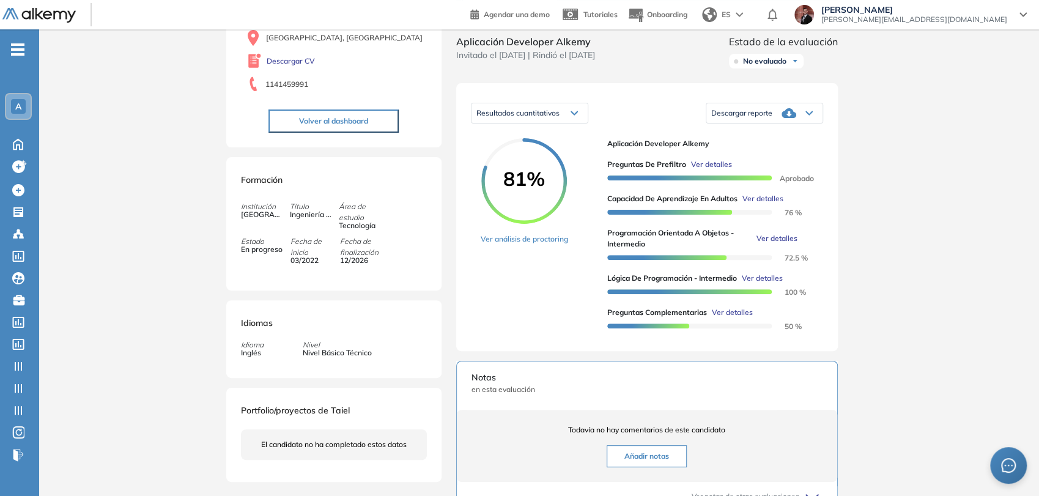
click at [806, 115] on icon at bounding box center [809, 113] width 6 height 3
click at [777, 143] on li "Descargar informe completo" at bounding box center [757, 137] width 90 height 12
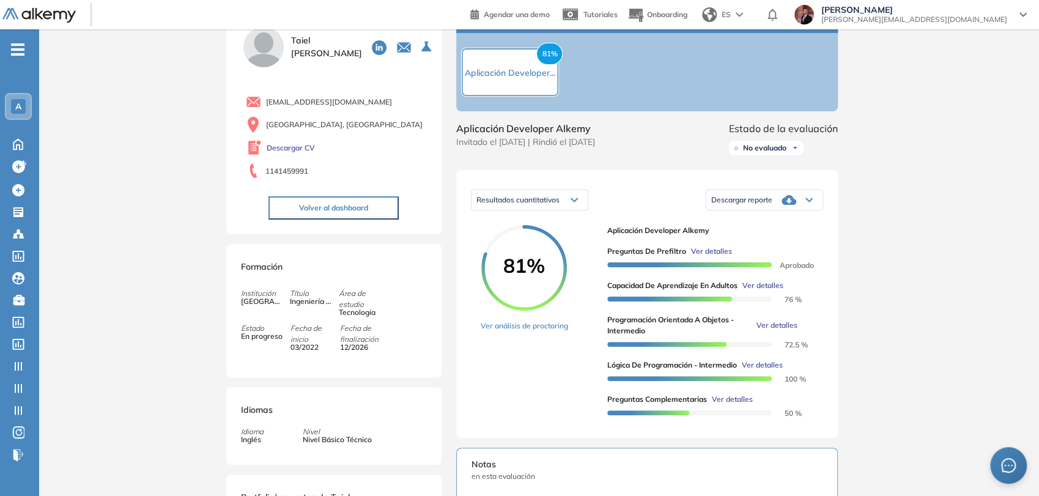
scroll to position [0, 0]
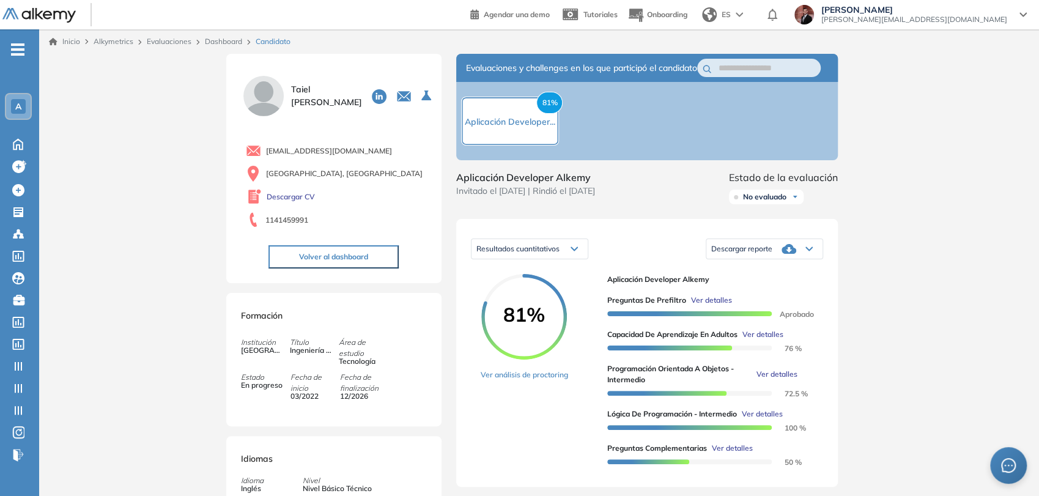
click at [381, 248] on button "Volver al dashboard" at bounding box center [333, 256] width 130 height 23
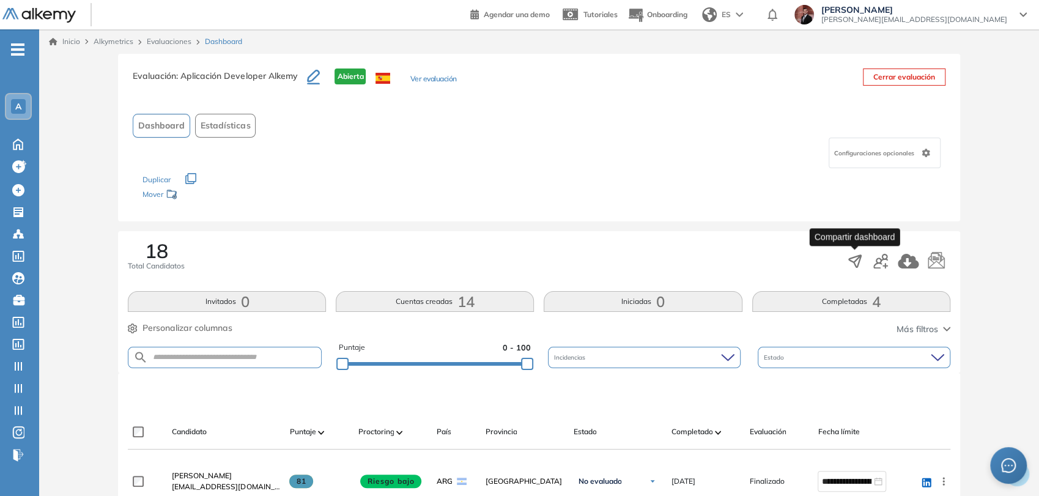
click at [855, 259] on icon "button" at bounding box center [854, 261] width 12 height 12
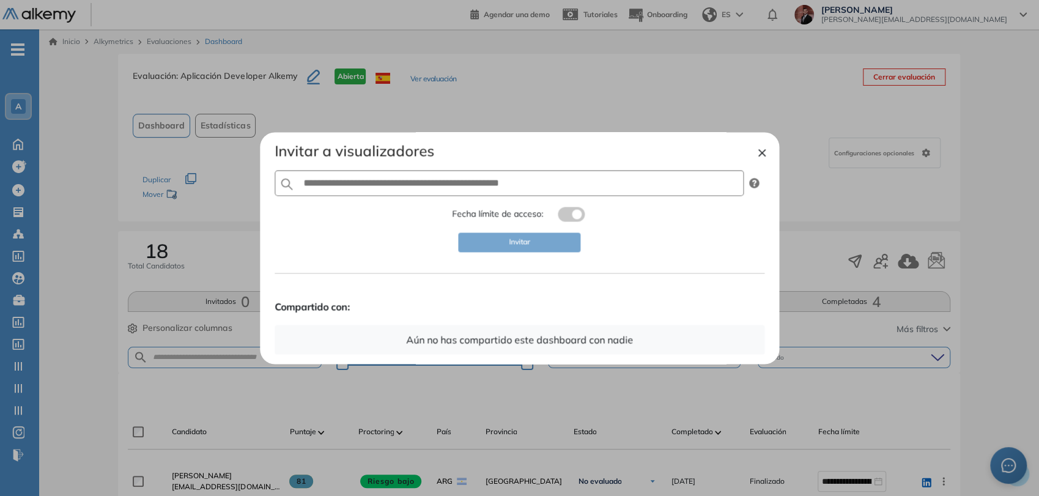
click at [521, 104] on div at bounding box center [519, 248] width 1039 height 496
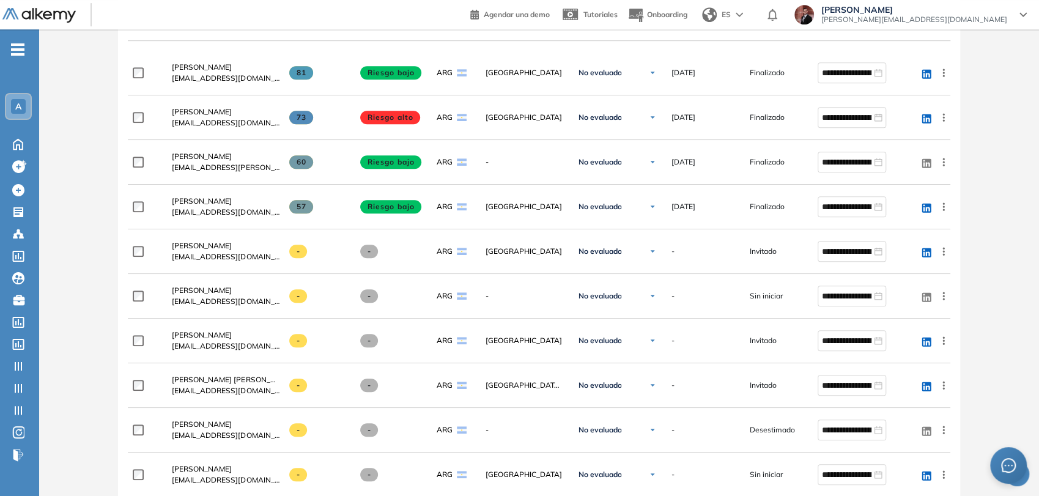
scroll to position [204, 0]
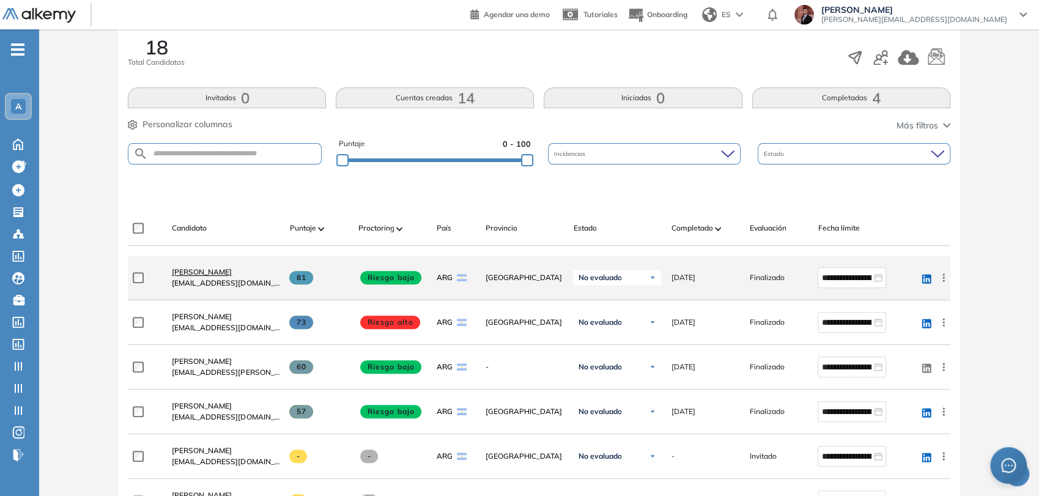
click at [207, 271] on span "[PERSON_NAME]" at bounding box center [202, 271] width 60 height 9
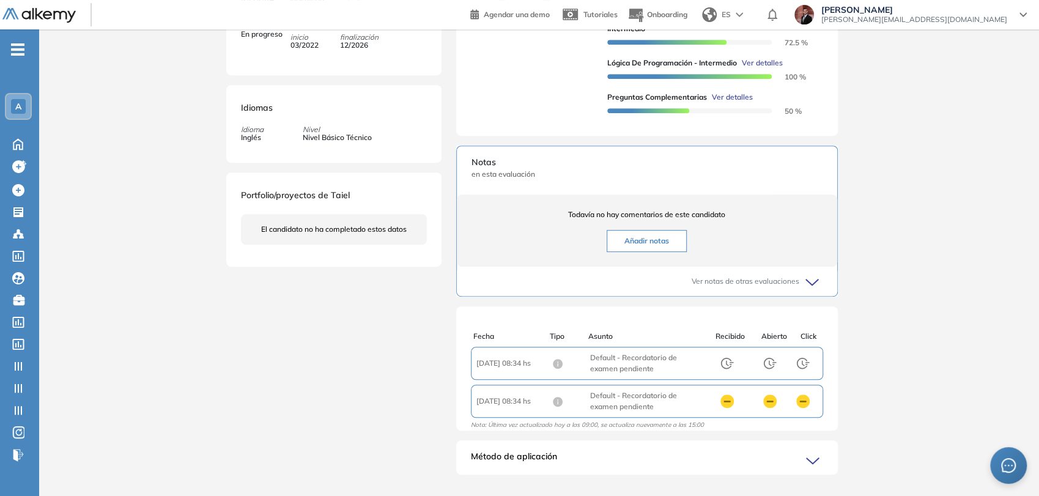
scroll to position [357, 0]
